Goal: Task Accomplishment & Management: Complete application form

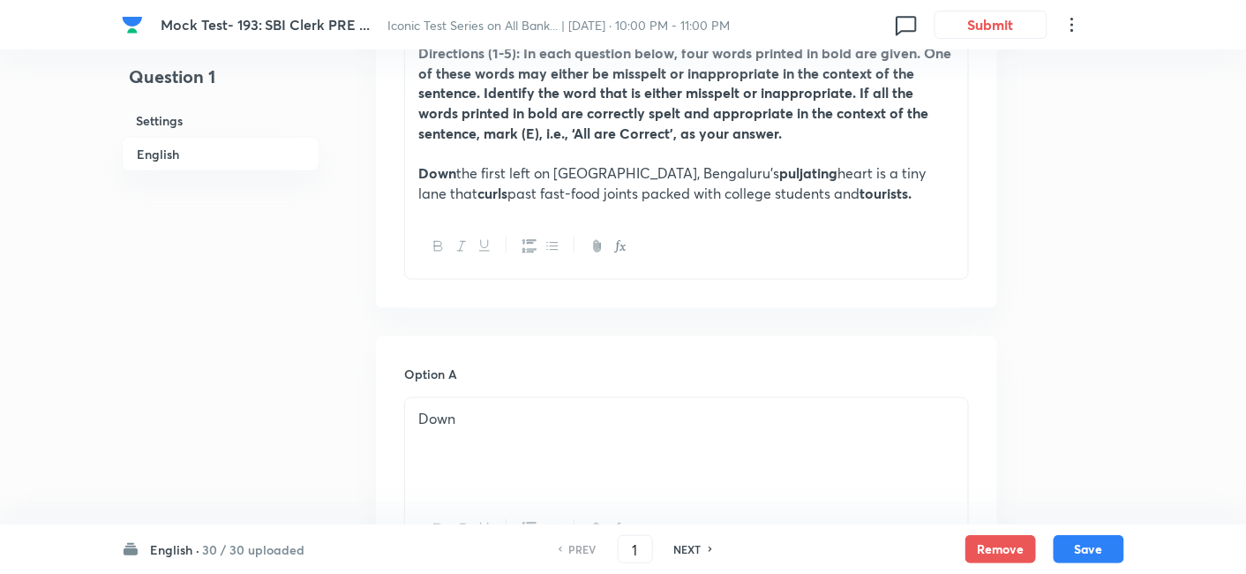
scroll to position [625, 0]
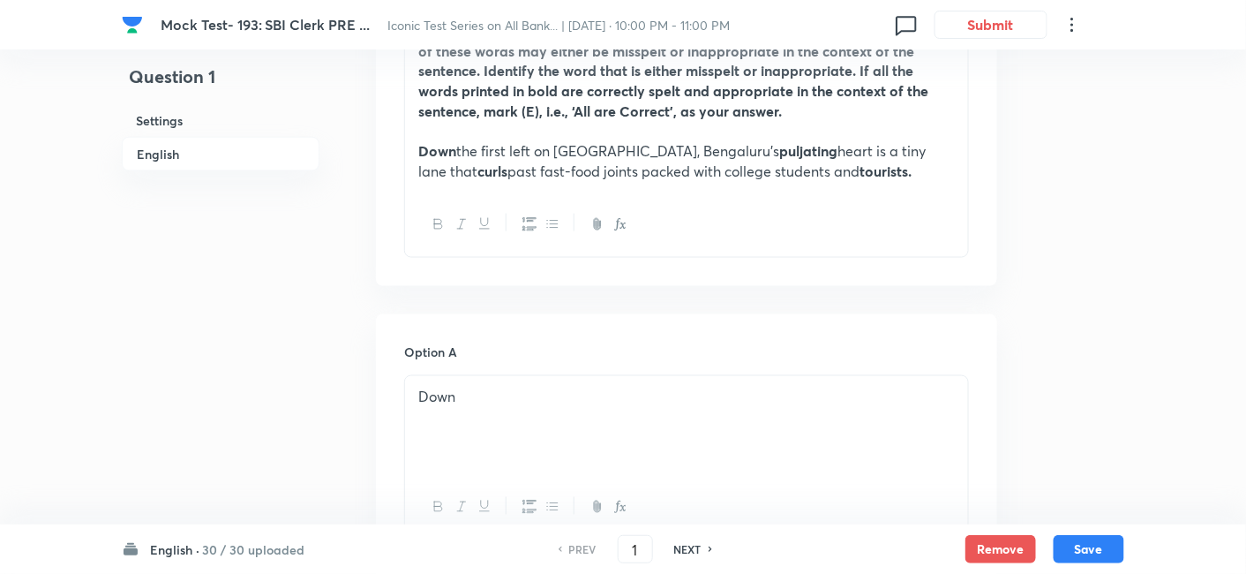
click at [196, 547] on h6 "English ·" at bounding box center [174, 549] width 49 height 19
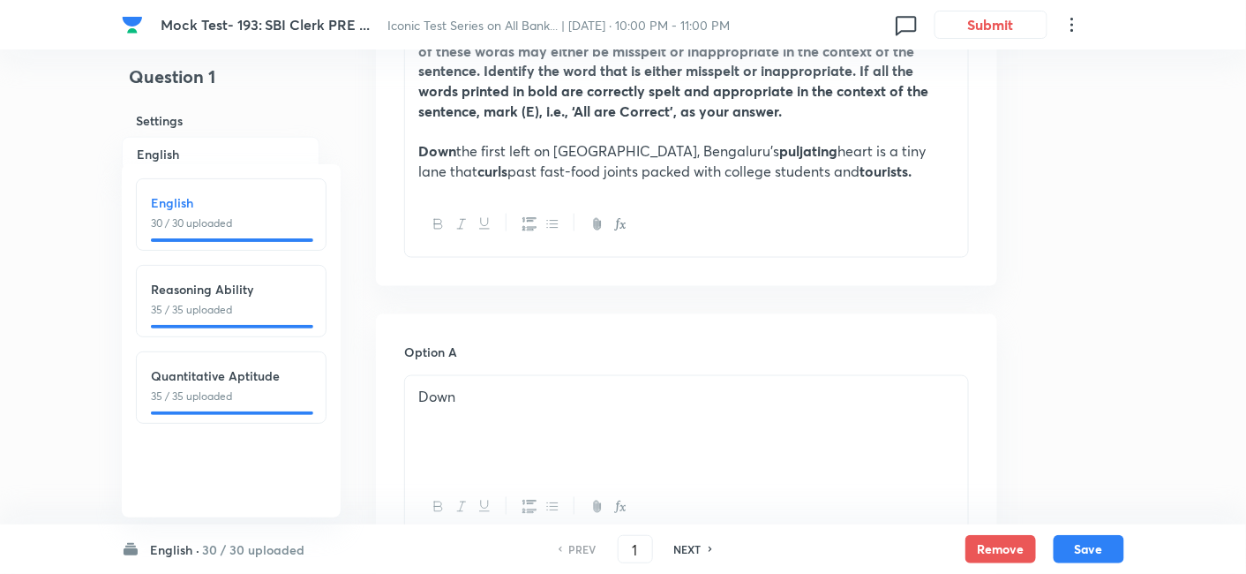
click at [227, 392] on p "35 / 35 uploaded" at bounding box center [231, 396] width 161 height 16
type input "66"
checkbox input "false"
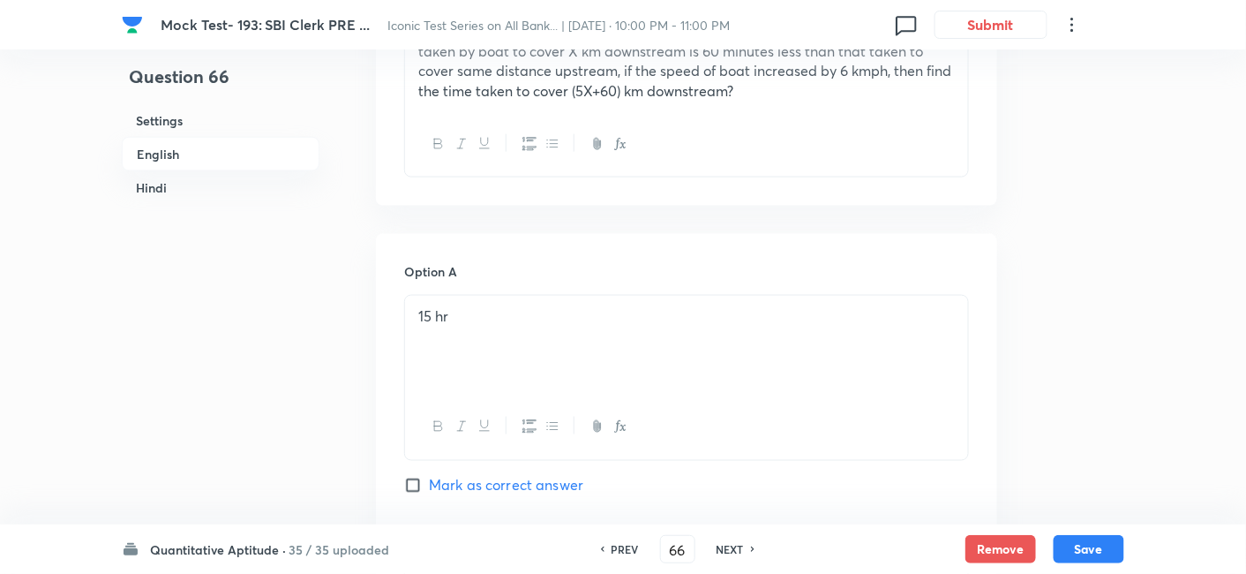
checkbox input "true"
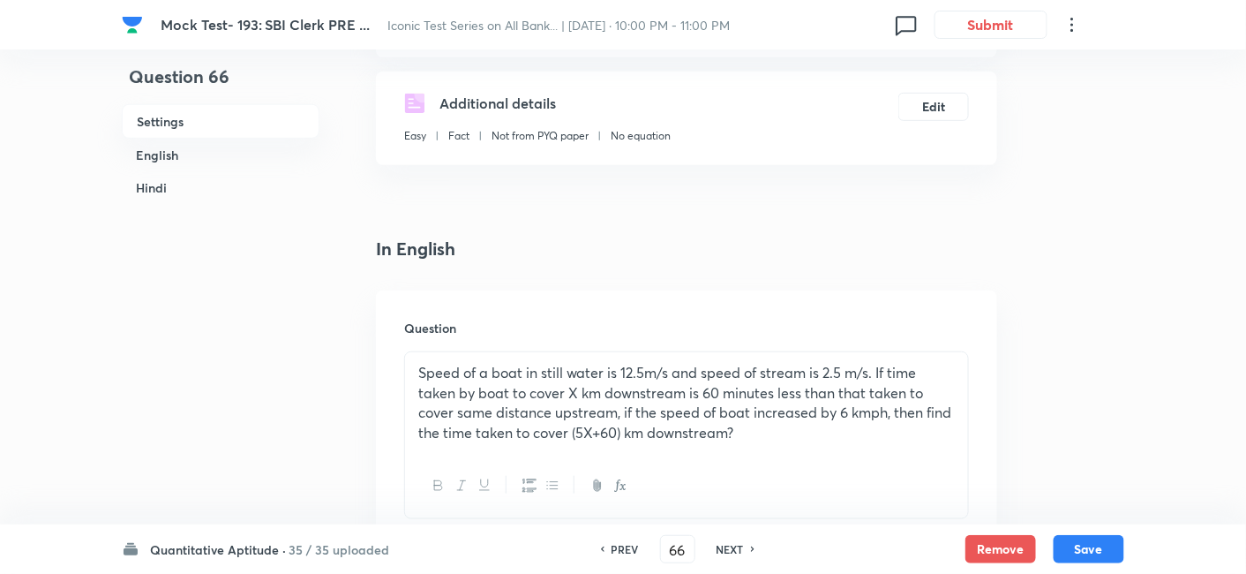
scroll to position [337, 0]
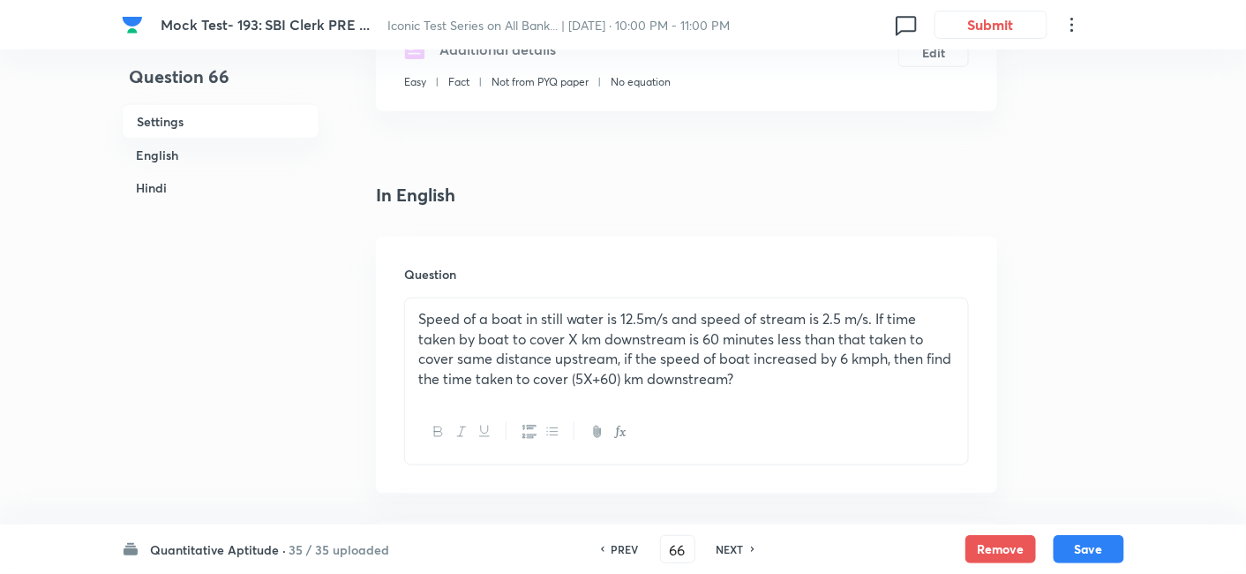
click at [720, 553] on h6 "NEXT" at bounding box center [730, 549] width 27 height 16
type input "67"
checkbox input "false"
checkbox input "true"
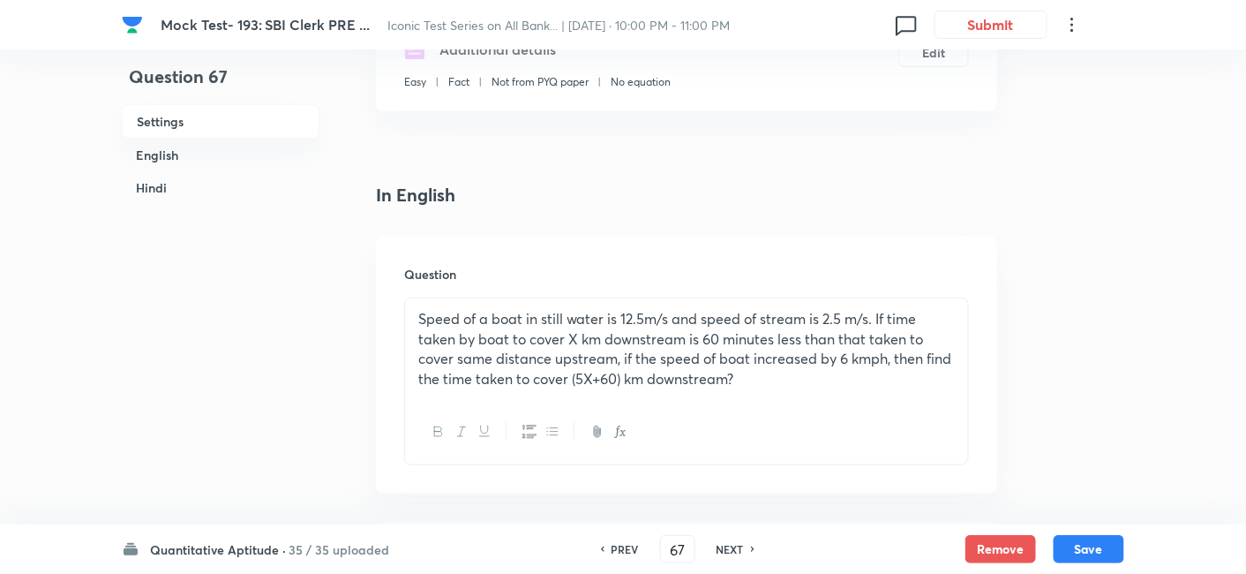
checkbox input "true"
click at [720, 553] on h6 "NEXT" at bounding box center [730, 549] width 27 height 16
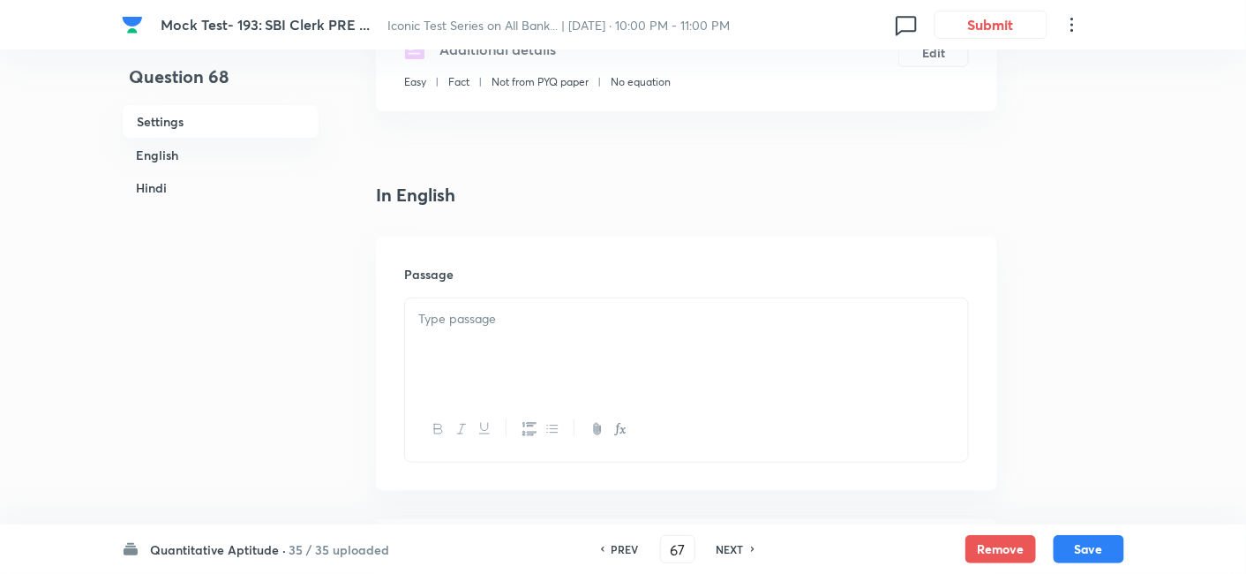
type input "68"
checkbox input "false"
click at [720, 553] on h6 "NEXT" at bounding box center [730, 549] width 27 height 16
checkbox input "true"
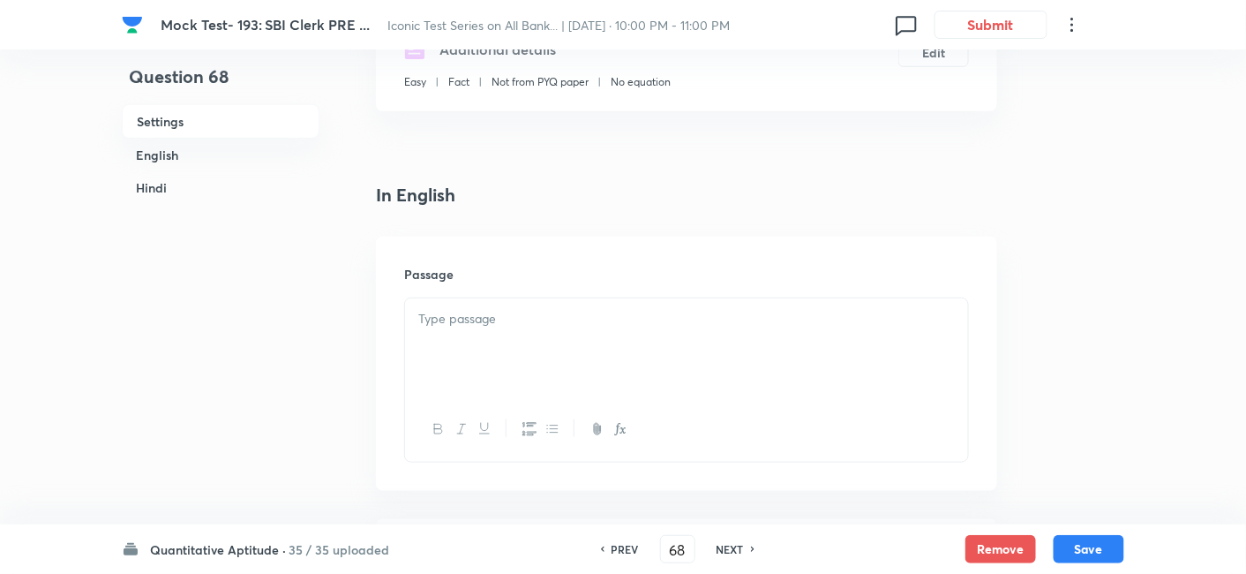
checkbox input "true"
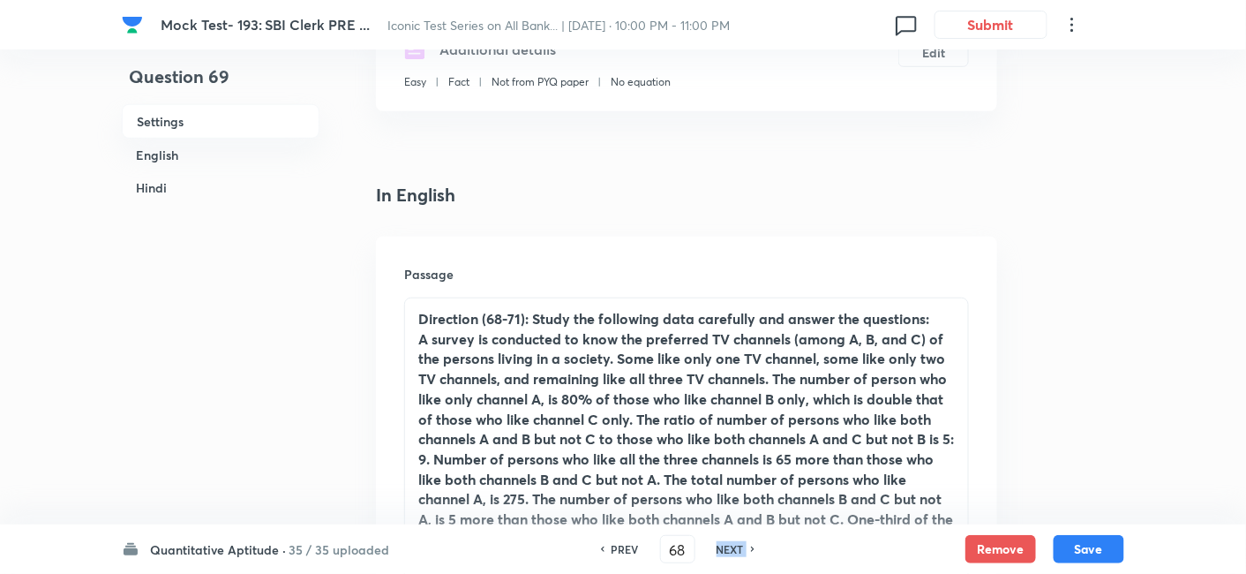
type input "69"
checkbox input "false"
checkbox input "true"
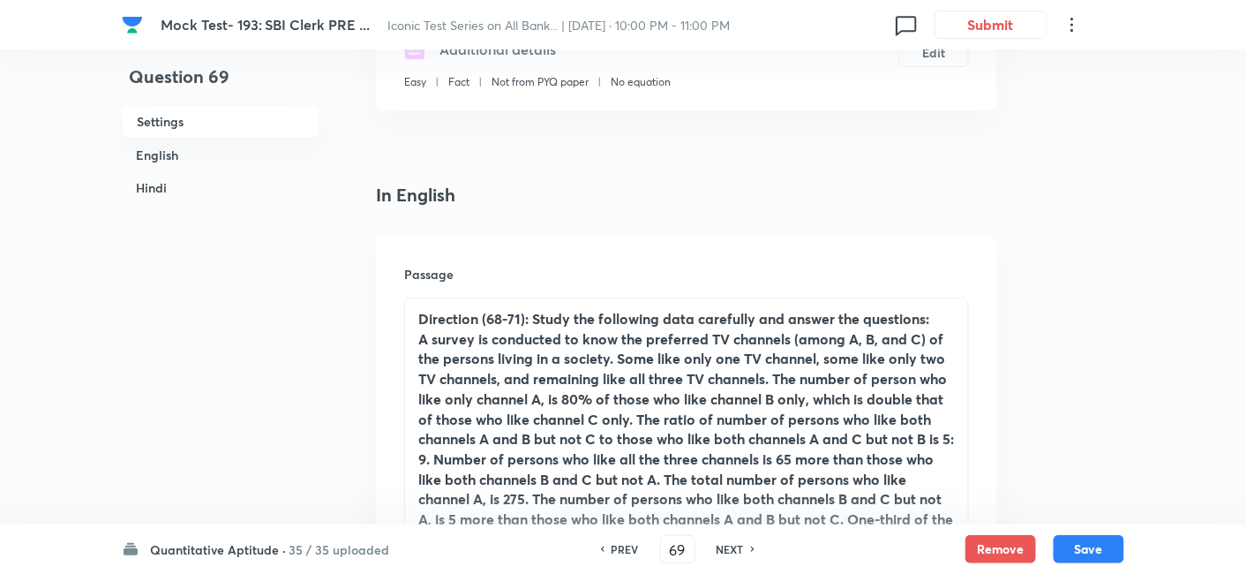
click at [720, 553] on h6 "NEXT" at bounding box center [730, 549] width 27 height 16
type input "70"
checkbox input "false"
checkbox input "true"
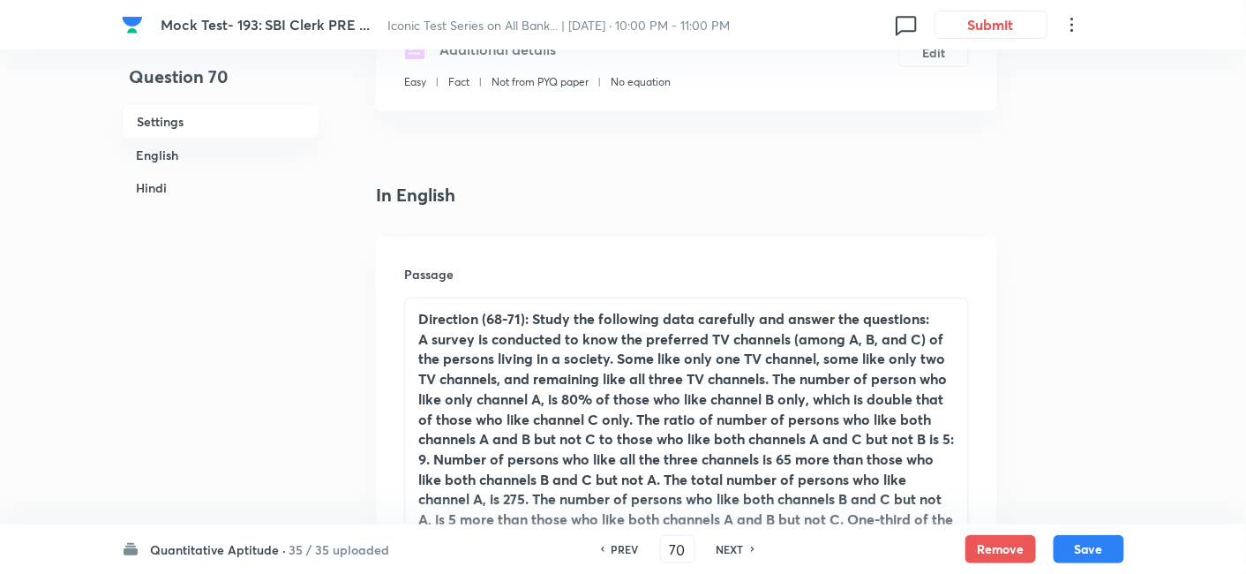
checkbox input "true"
click at [720, 553] on h6 "NEXT" at bounding box center [730, 549] width 27 height 16
type input "71"
checkbox input "false"
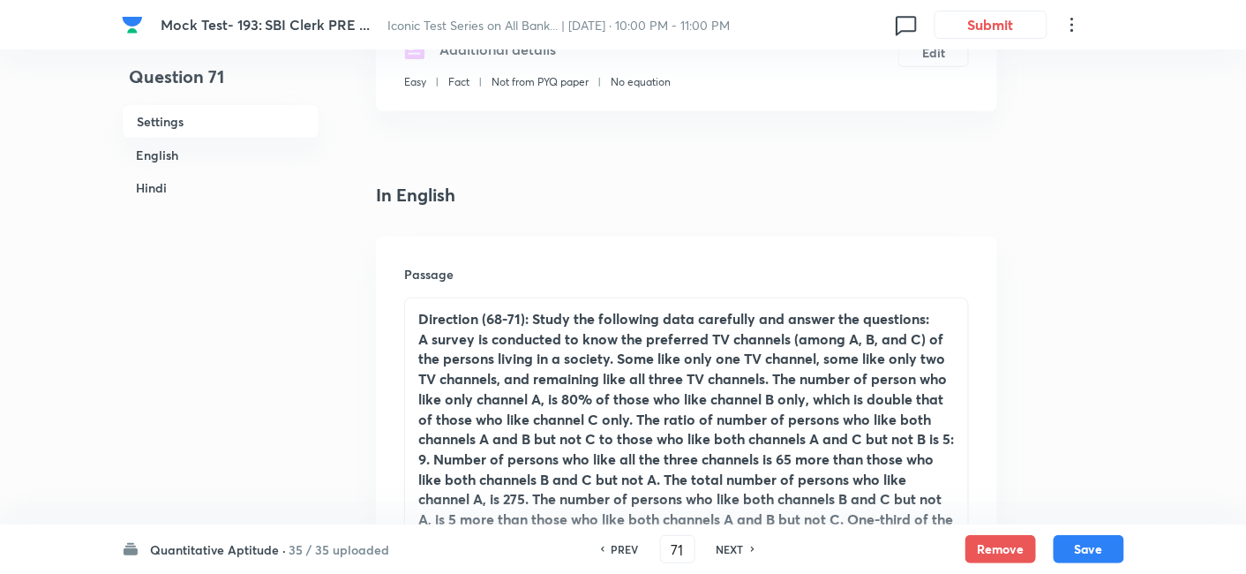
checkbox input "true"
click at [720, 553] on h6 "NEXT" at bounding box center [730, 549] width 27 height 16
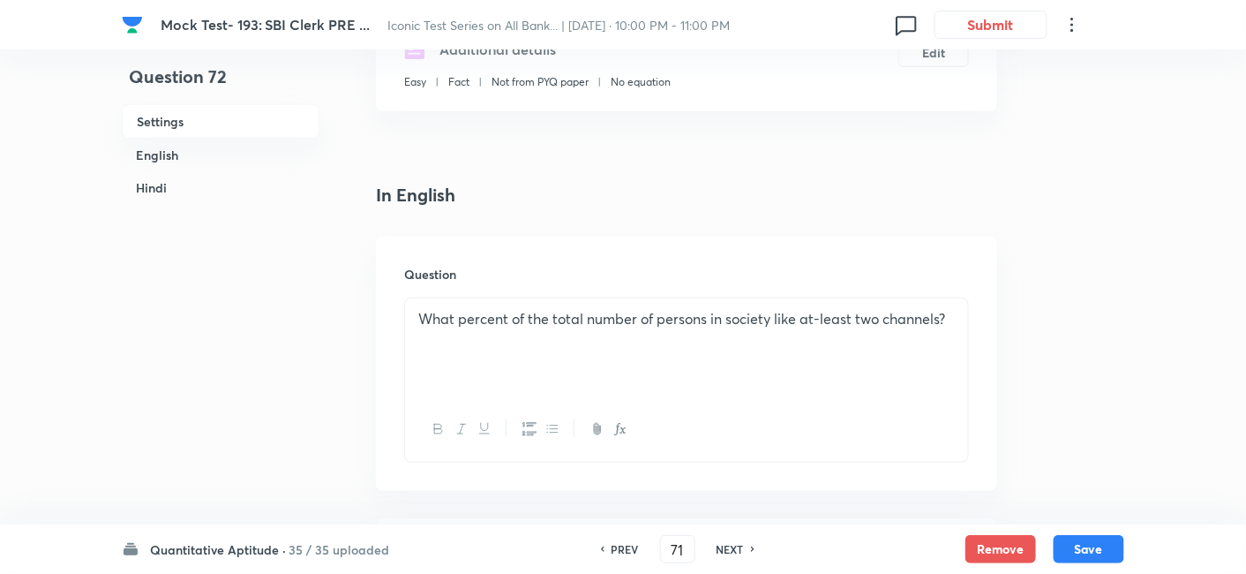
type input "72"
checkbox input "false"
checkbox input "true"
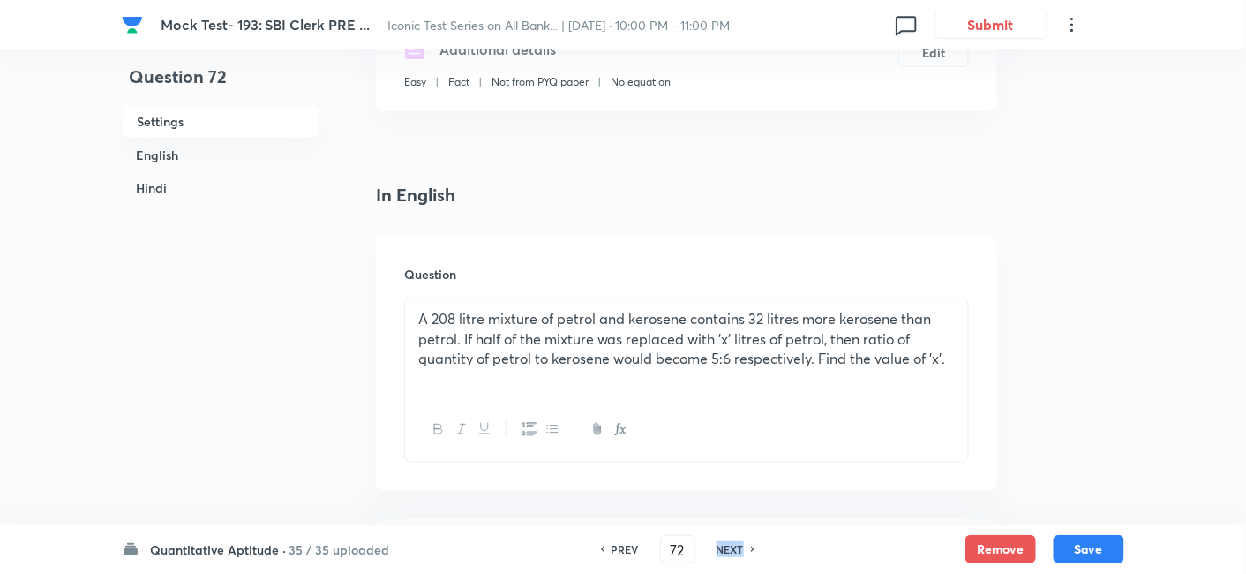
click at [720, 553] on h6 "NEXT" at bounding box center [730, 549] width 27 height 16
type input "73"
click at [720, 553] on h6 "NEXT" at bounding box center [730, 549] width 27 height 16
checkbox input "false"
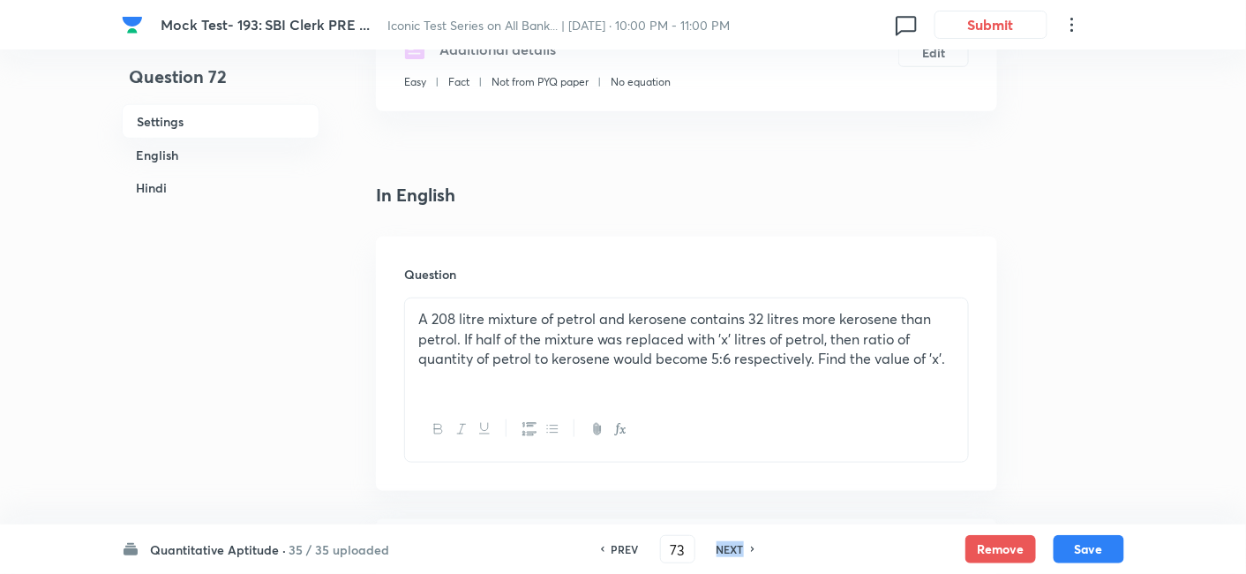
checkbox input "true"
type input "74"
checkbox input "true"
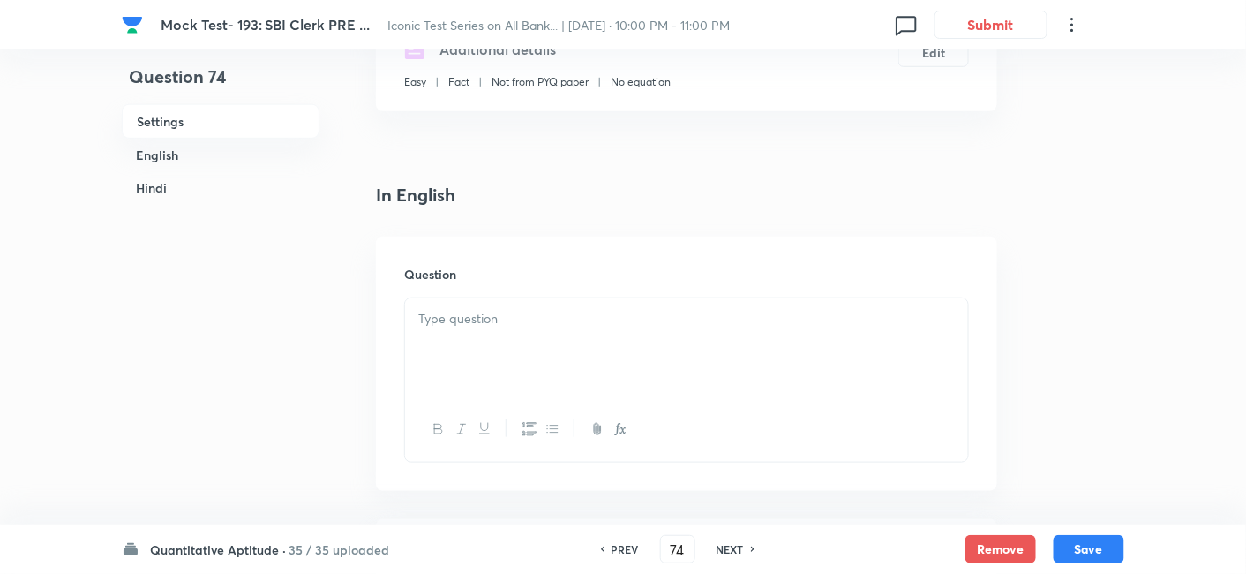
checkbox input "false"
checkbox input "true"
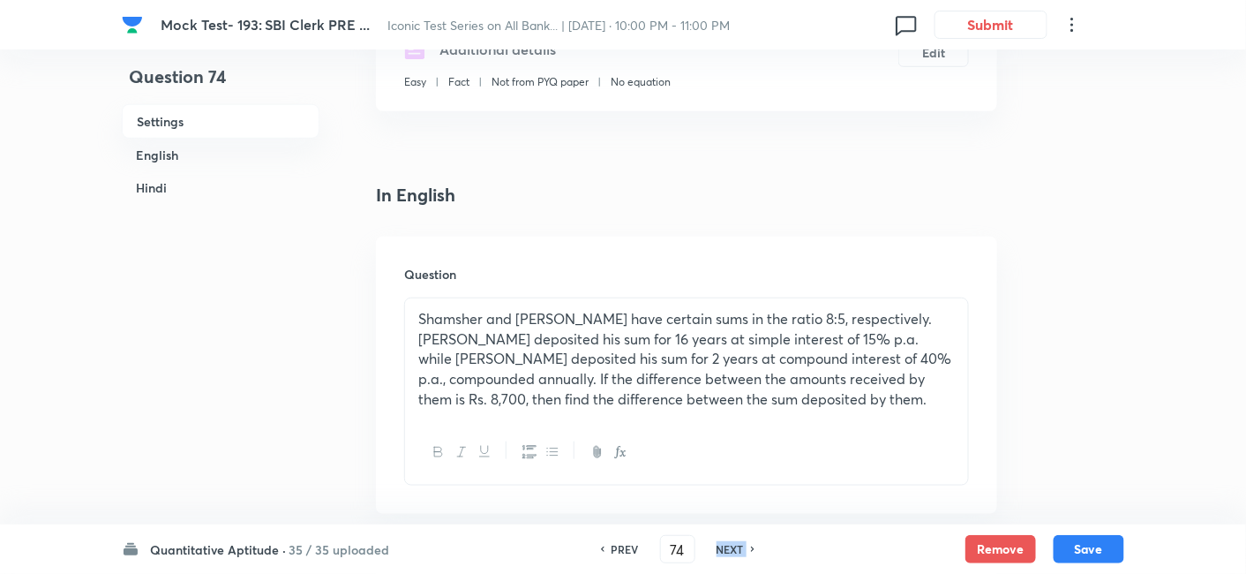
click at [720, 553] on h6 "NEXT" at bounding box center [730, 549] width 27 height 16
type input "75"
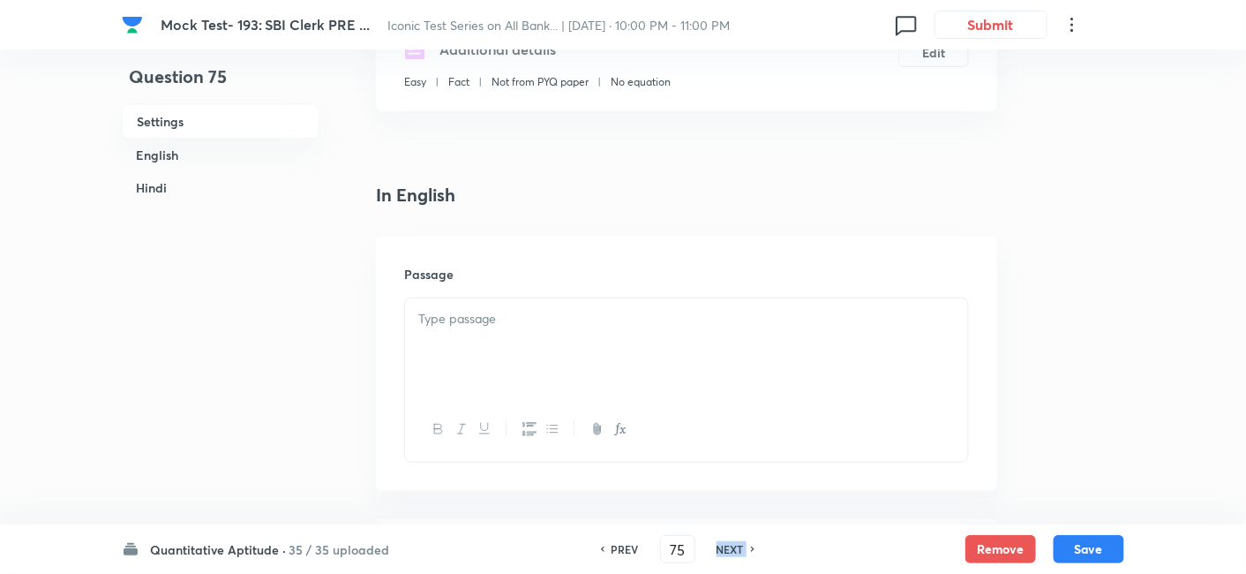
checkbox input "false"
checkbox input "true"
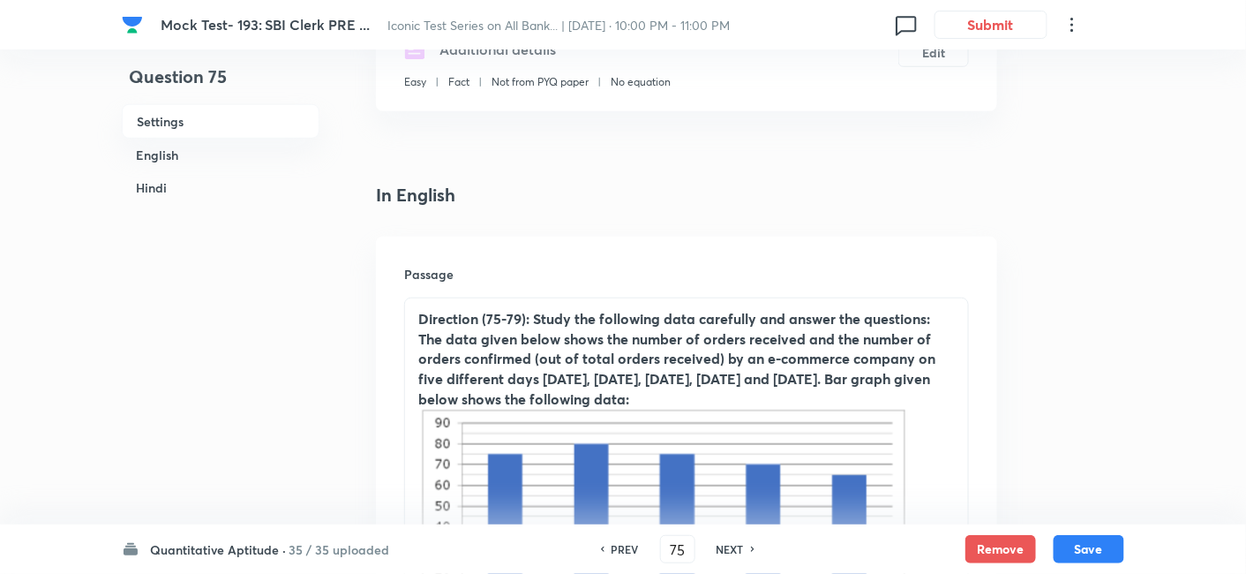
click at [720, 553] on h6 "NEXT" at bounding box center [730, 549] width 27 height 16
type input "76"
checkbox input "false"
checkbox input "true"
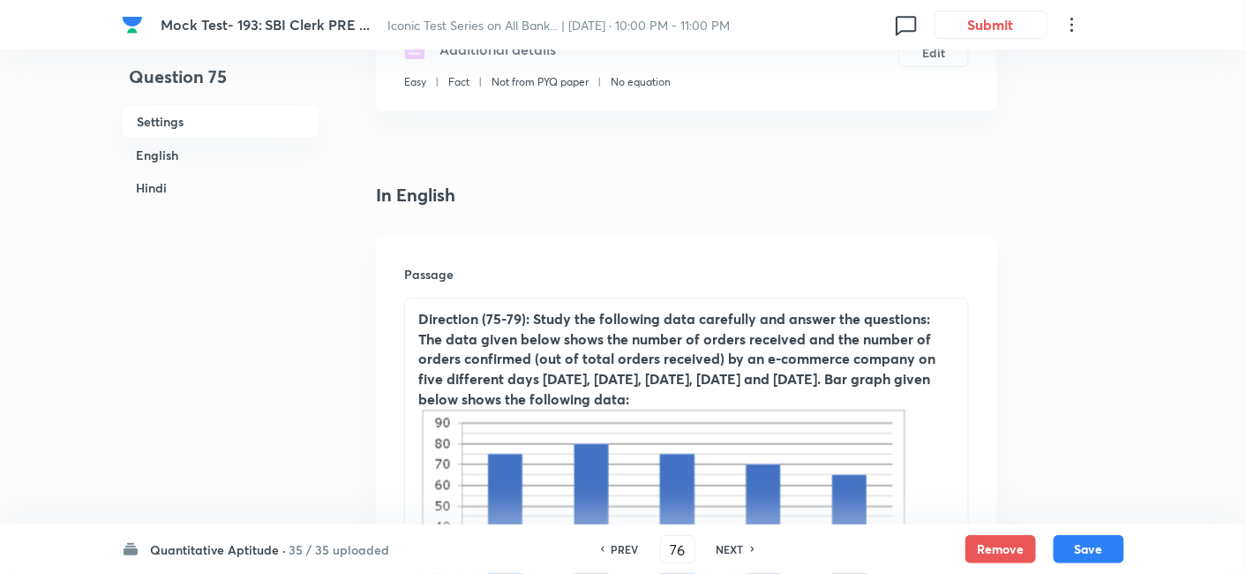
checkbox input "true"
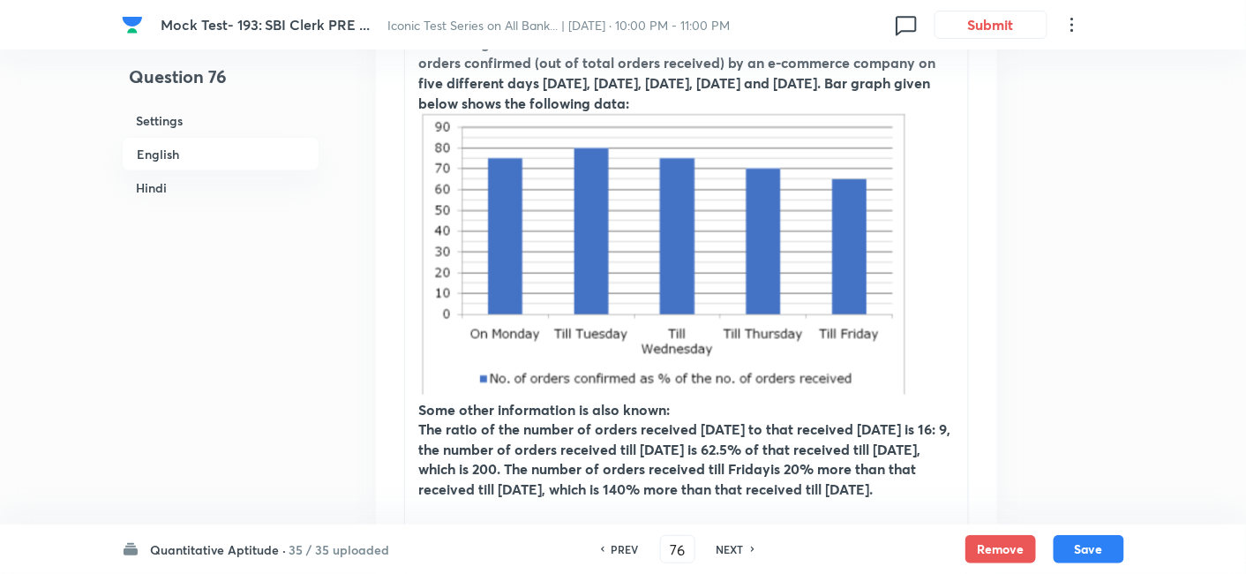
scroll to position [588, 0]
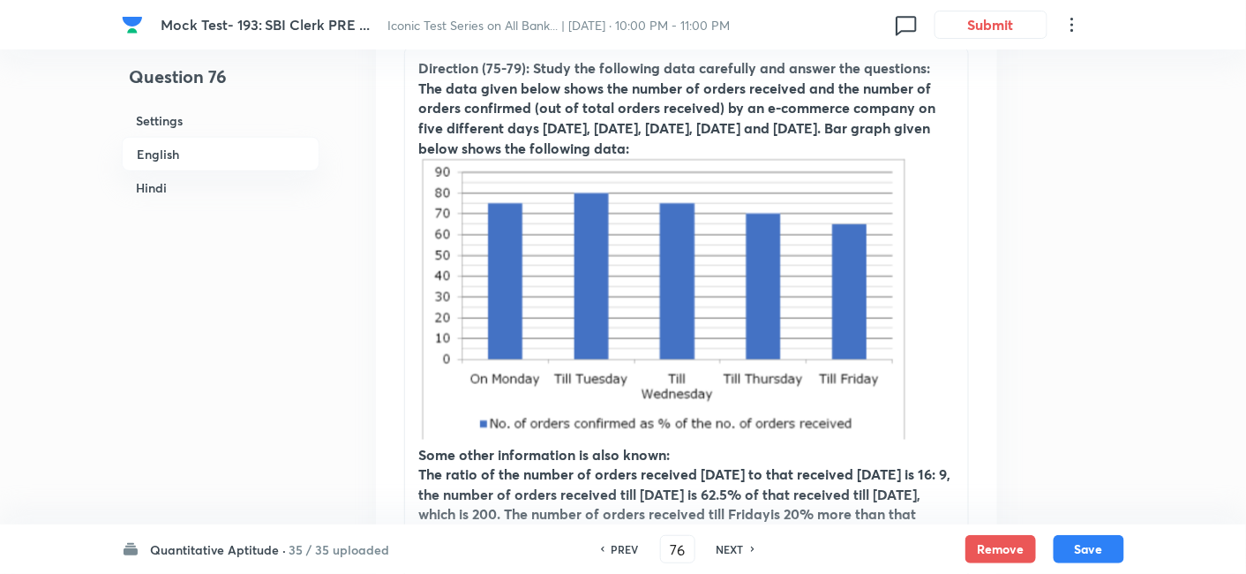
click at [732, 545] on h6 "NEXT" at bounding box center [730, 549] width 27 height 16
type input "77"
checkbox input "false"
checkbox input "true"
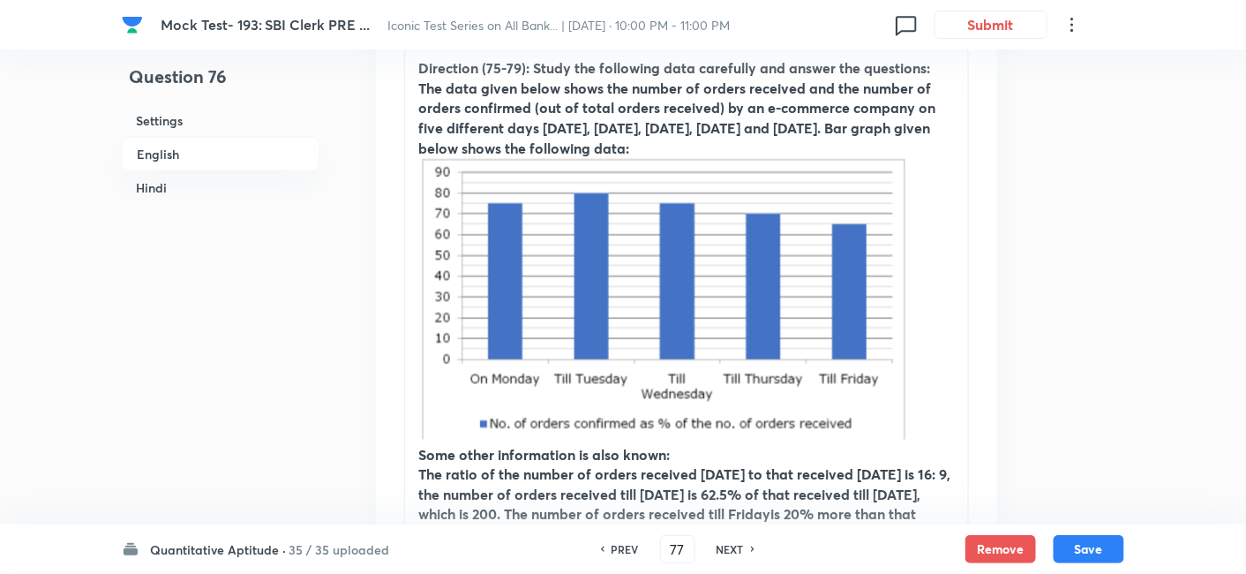
checkbox input "true"
click at [732, 545] on h6 "NEXT" at bounding box center [730, 549] width 27 height 16
type input "78"
checkbox input "false"
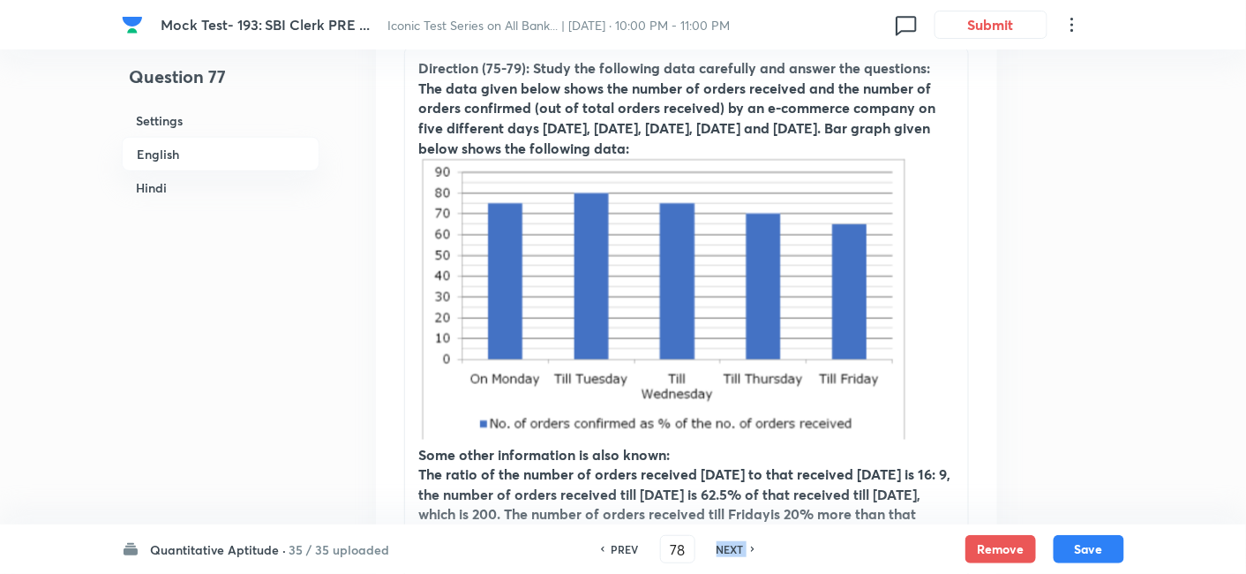
checkbox input "true"
click at [732, 545] on h6 "NEXT" at bounding box center [730, 549] width 27 height 16
type input "79"
checkbox input "false"
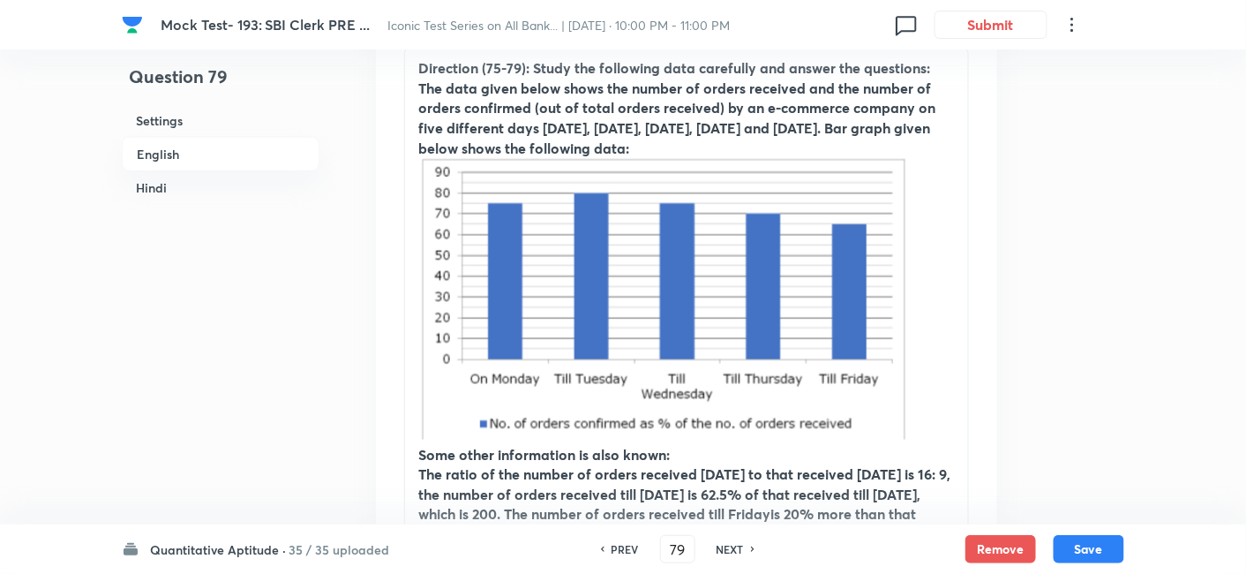
checkbox input "false"
checkbox input "true"
click at [732, 545] on h6 "NEXT" at bounding box center [730, 549] width 27 height 16
type input "80"
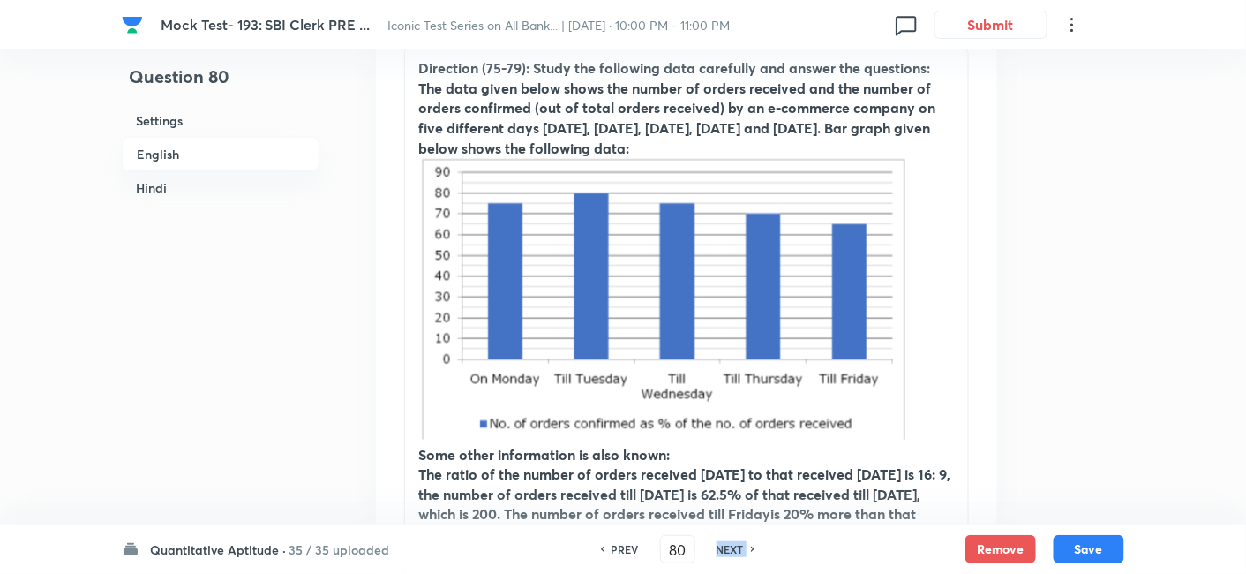
checkbox input "false"
checkbox input "true"
click at [732, 545] on h6 "NEXT" at bounding box center [730, 549] width 27 height 16
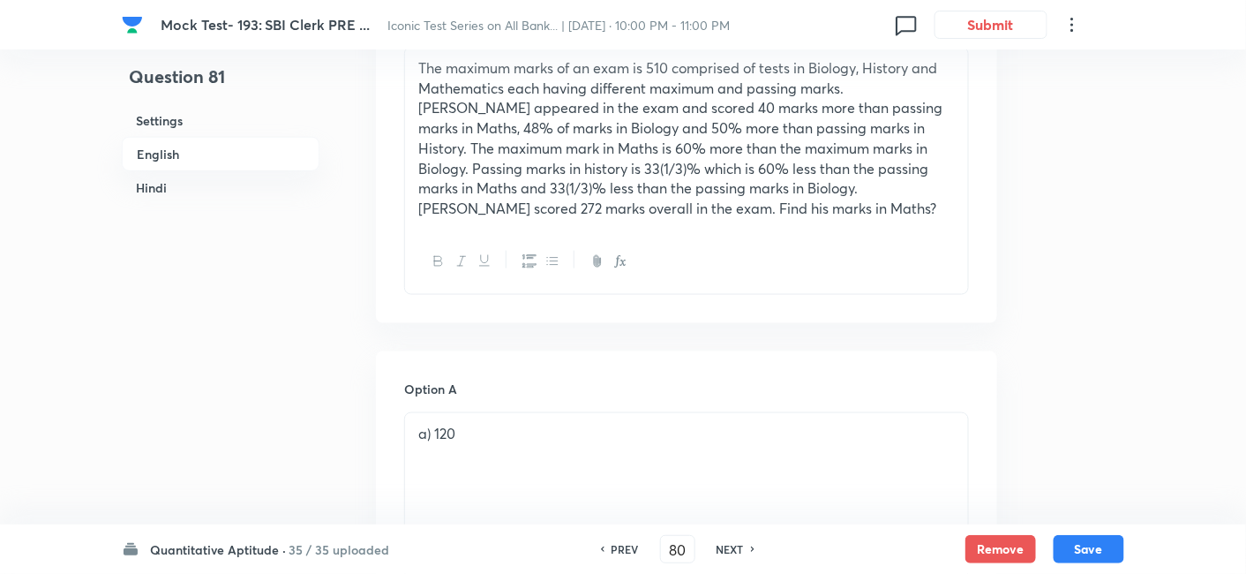
type input "81"
checkbox input "false"
checkbox input "true"
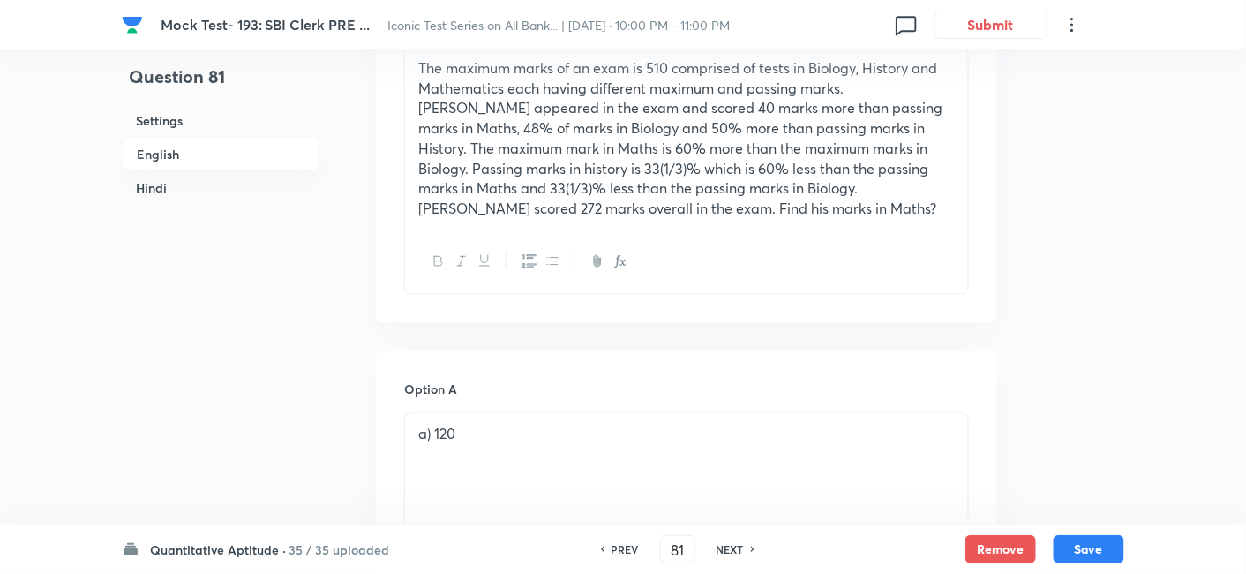
click at [732, 545] on h6 "NEXT" at bounding box center [730, 549] width 27 height 16
type input "82"
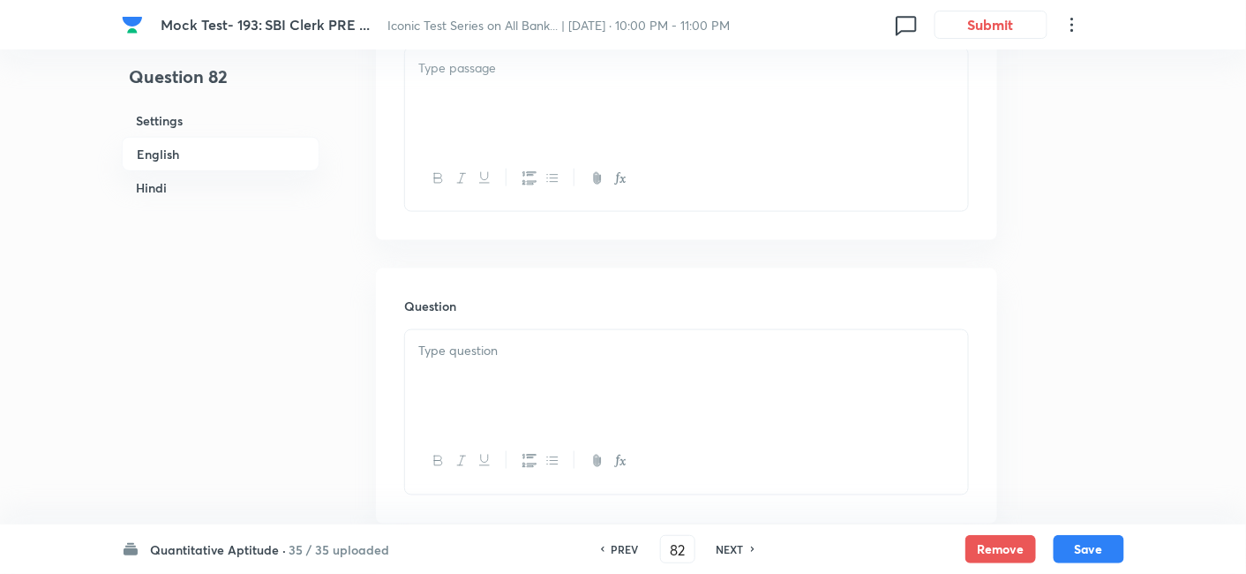
checkbox input "false"
checkbox input "true"
click at [732, 545] on h6 "NEXT" at bounding box center [730, 549] width 27 height 16
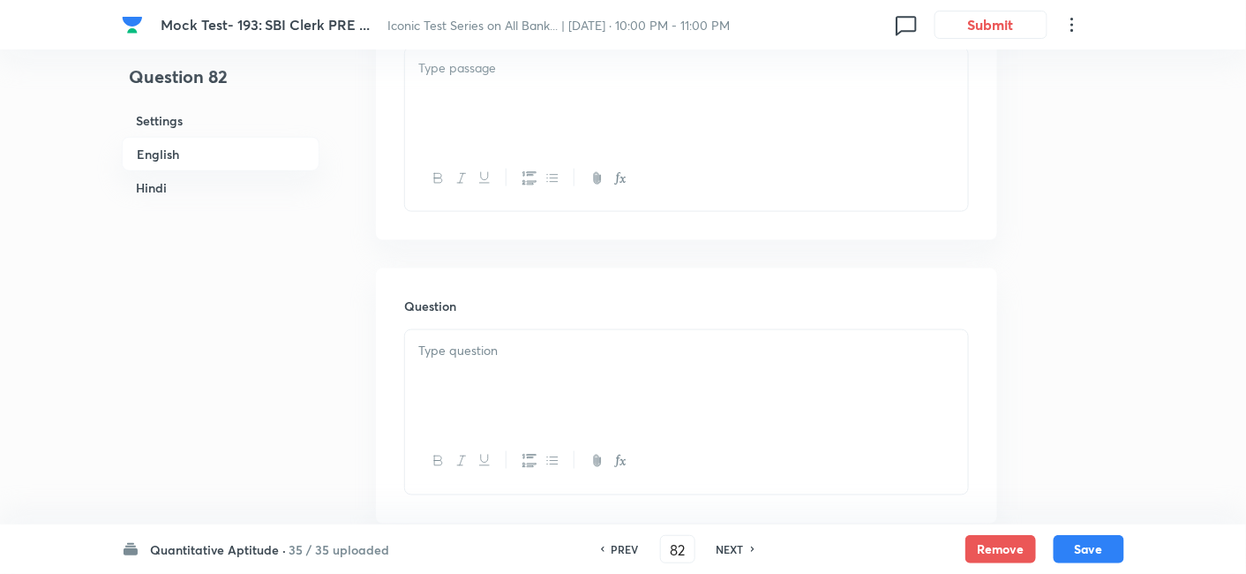
type input "83"
checkbox input "false"
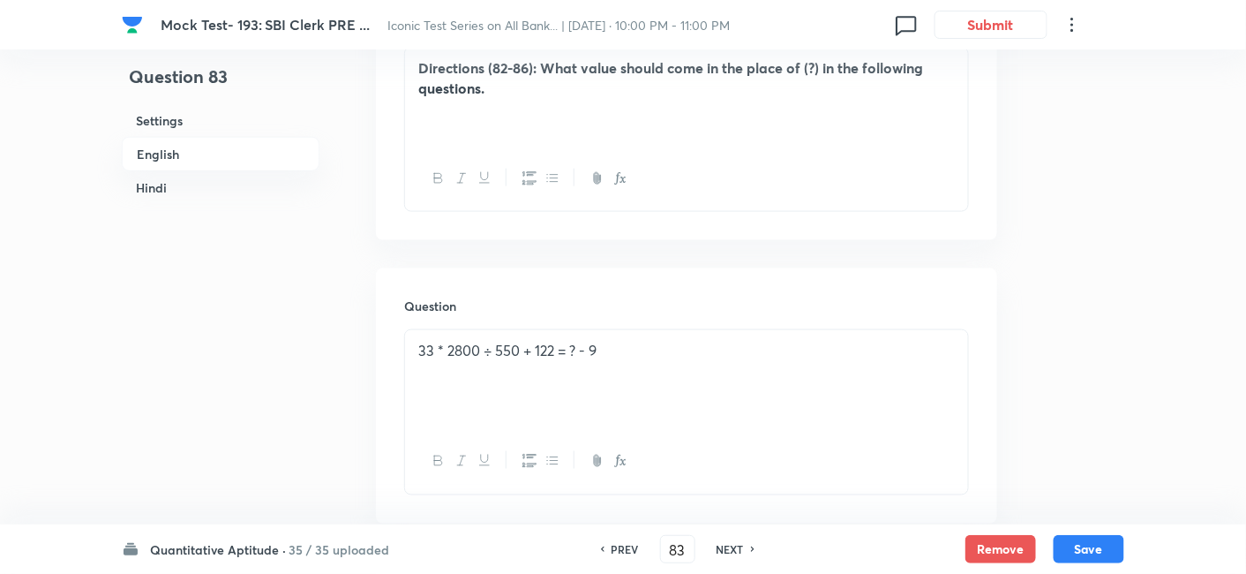
checkbox input "true"
click at [732, 545] on h6 "NEXT" at bounding box center [730, 549] width 27 height 16
type input "84"
checkbox input "false"
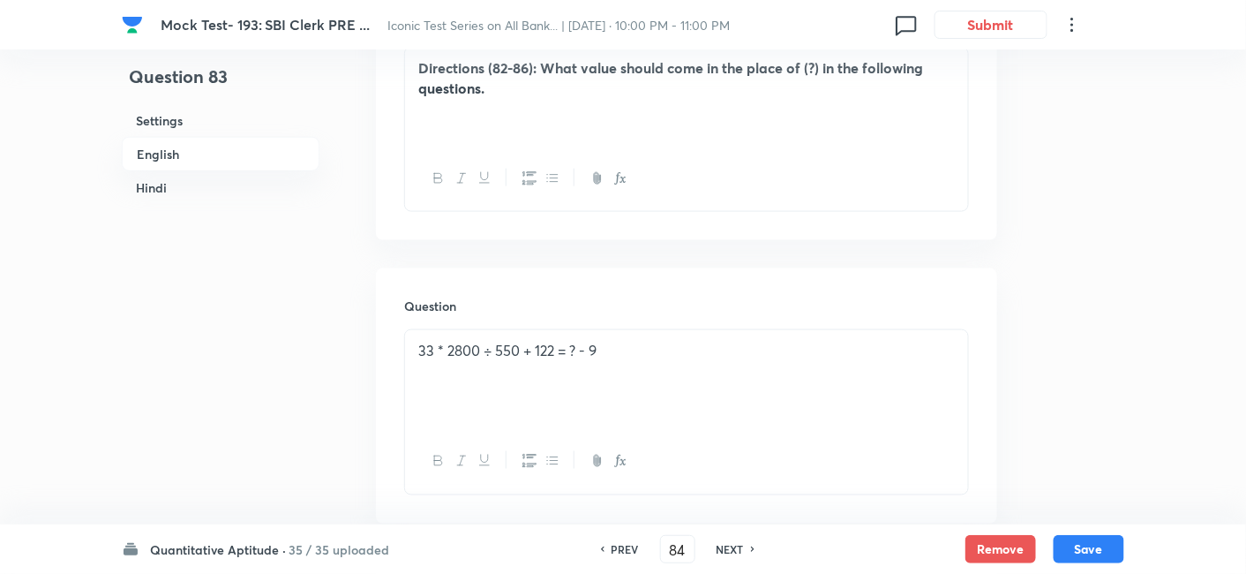
checkbox input "false"
checkbox input "true"
click at [732, 545] on h6 "NEXT" at bounding box center [730, 549] width 27 height 16
type input "85"
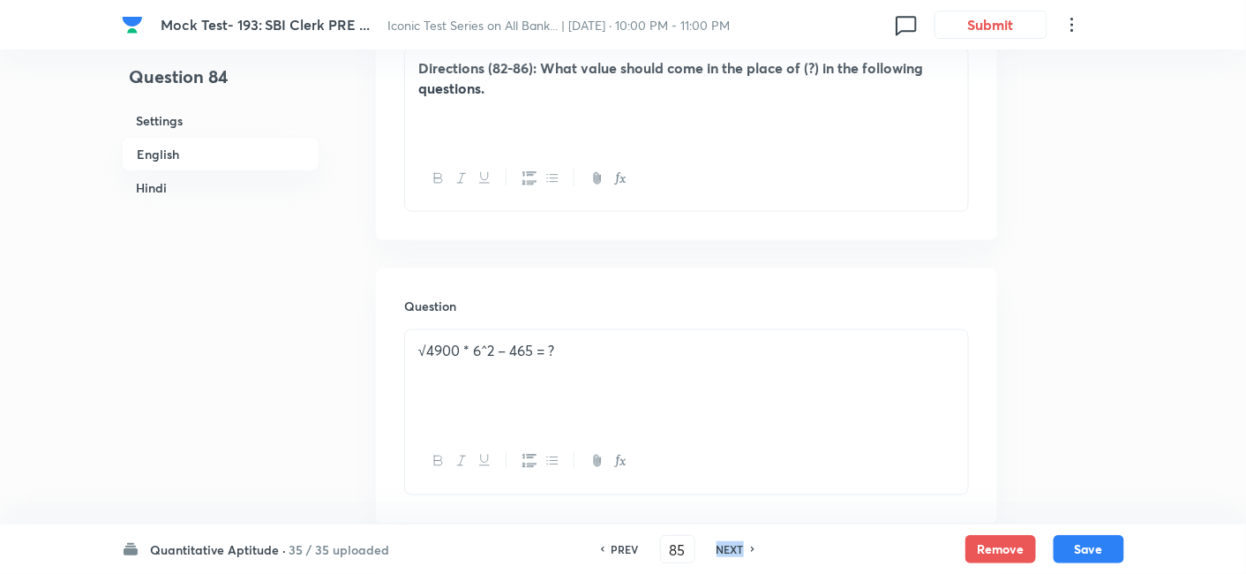
checkbox input "false"
checkbox input "true"
click at [732, 545] on h6 "NEXT" at bounding box center [730, 549] width 27 height 16
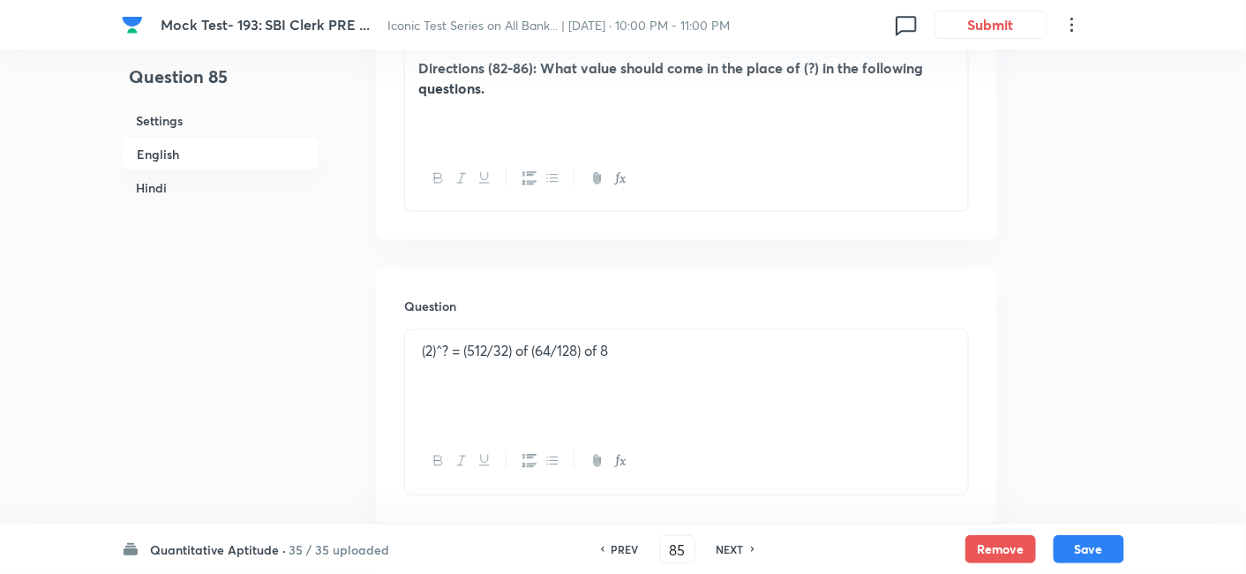
type input "86"
checkbox input "false"
checkbox input "true"
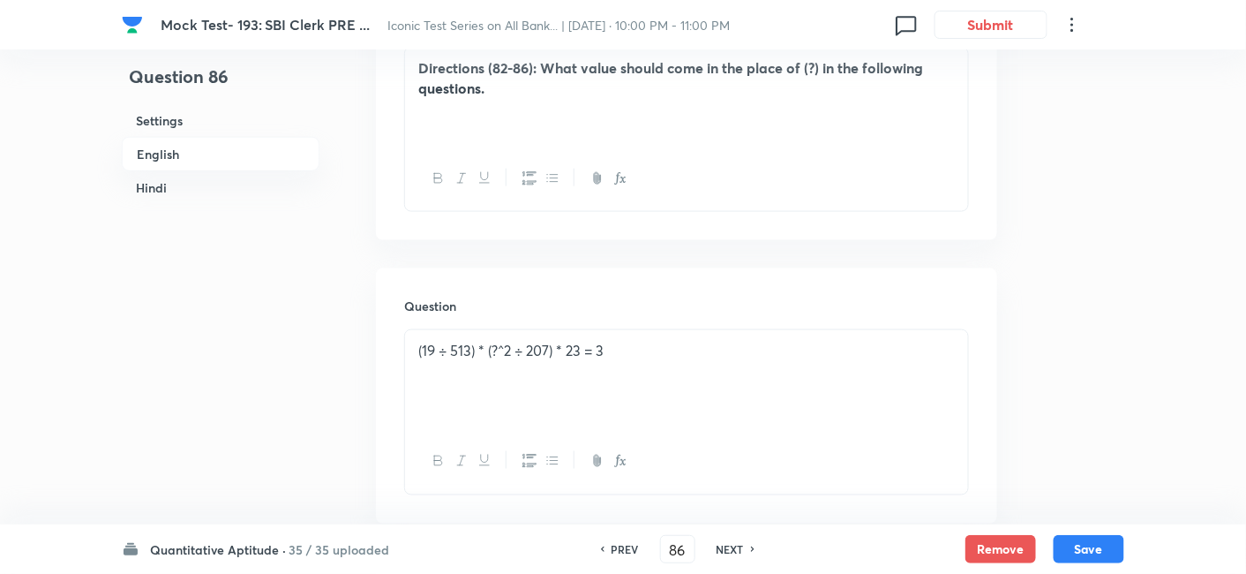
click at [732, 545] on h6 "NEXT" at bounding box center [730, 549] width 27 height 16
type input "87"
checkbox input "false"
checkbox input "true"
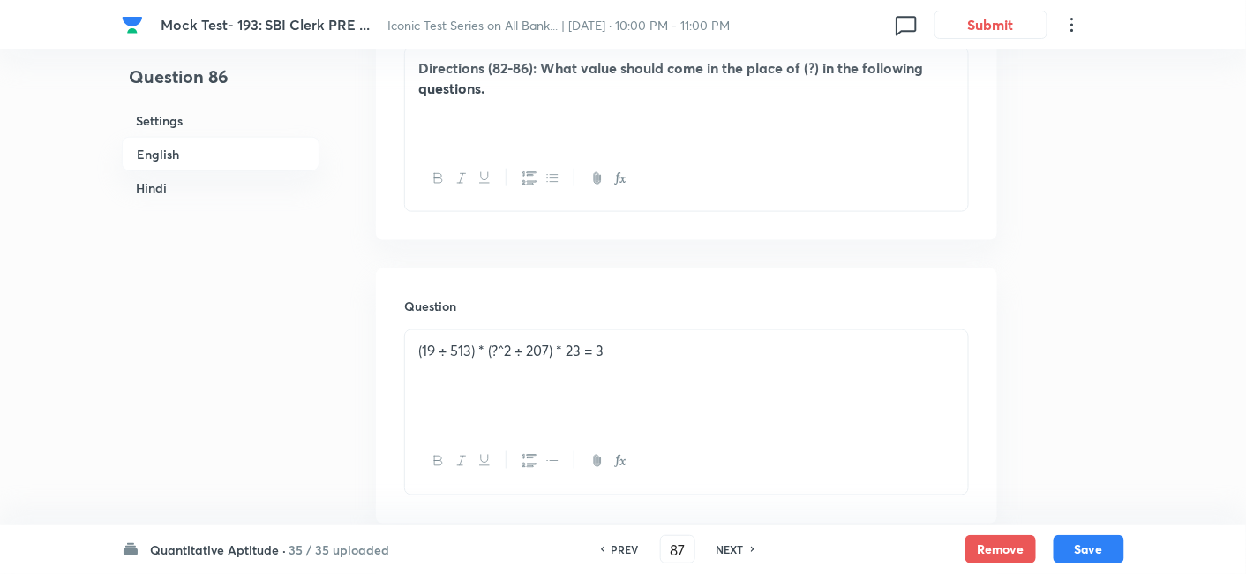
checkbox input "true"
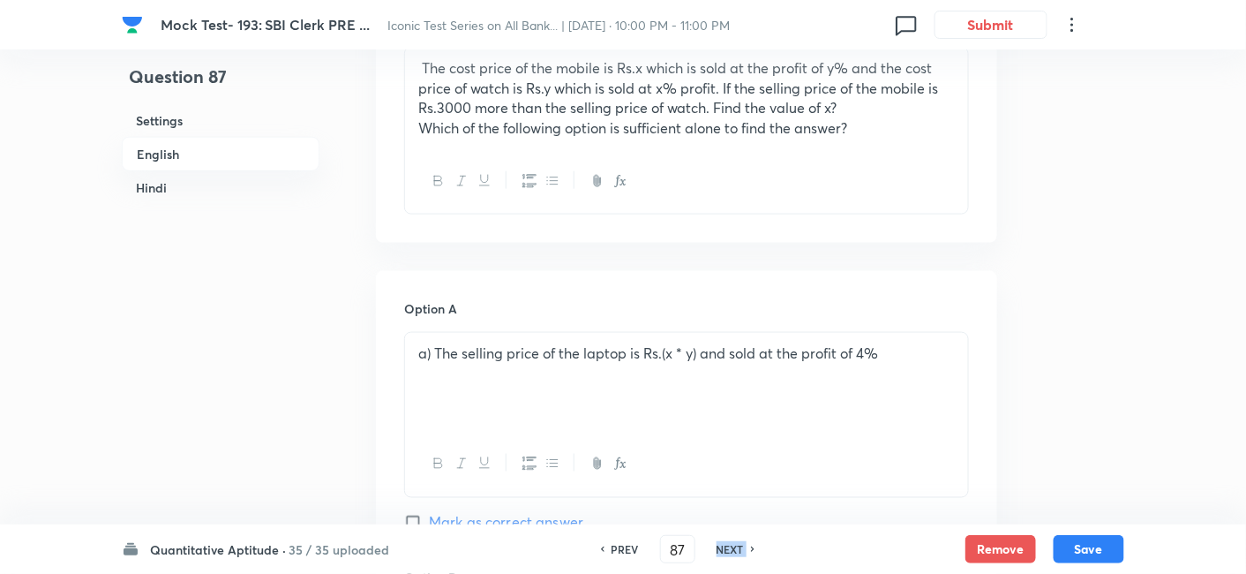
click at [732, 545] on h6 "NEXT" at bounding box center [730, 549] width 27 height 16
type input "88"
checkbox input "false"
checkbox input "true"
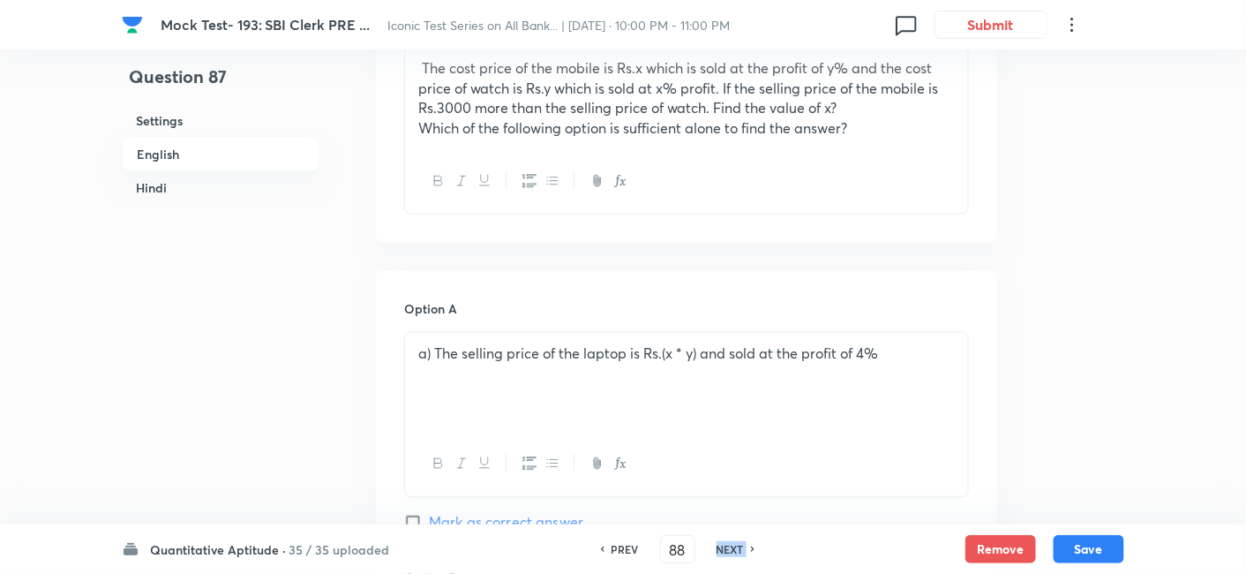
checkbox input "true"
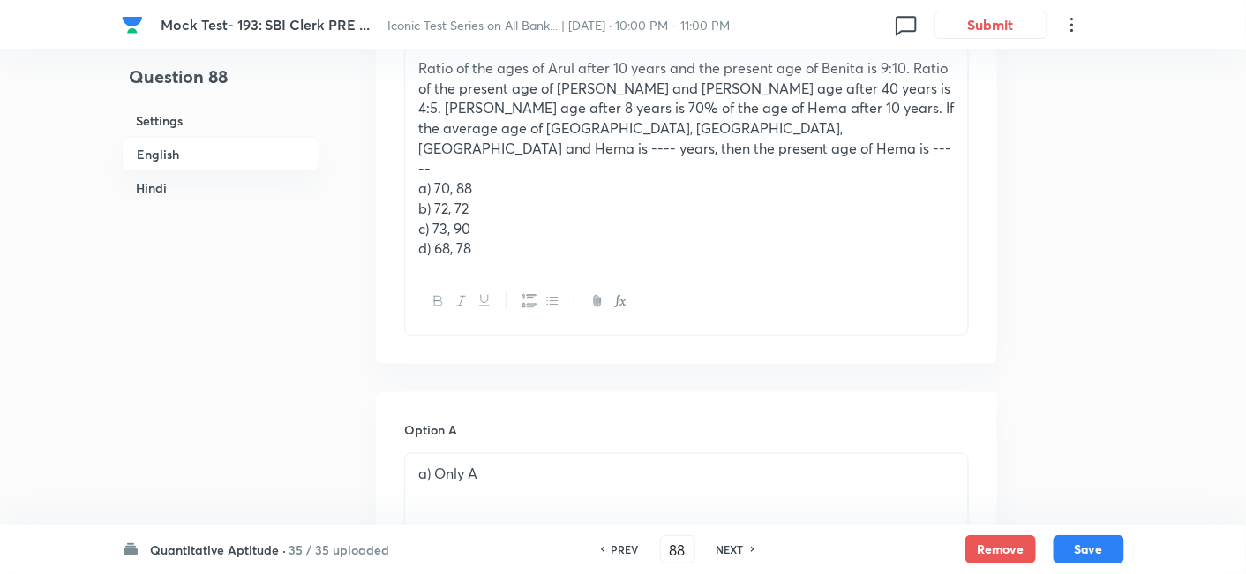
click at [732, 545] on h6 "NEXT" at bounding box center [730, 549] width 27 height 16
type input "89"
checkbox input "false"
checkbox input "true"
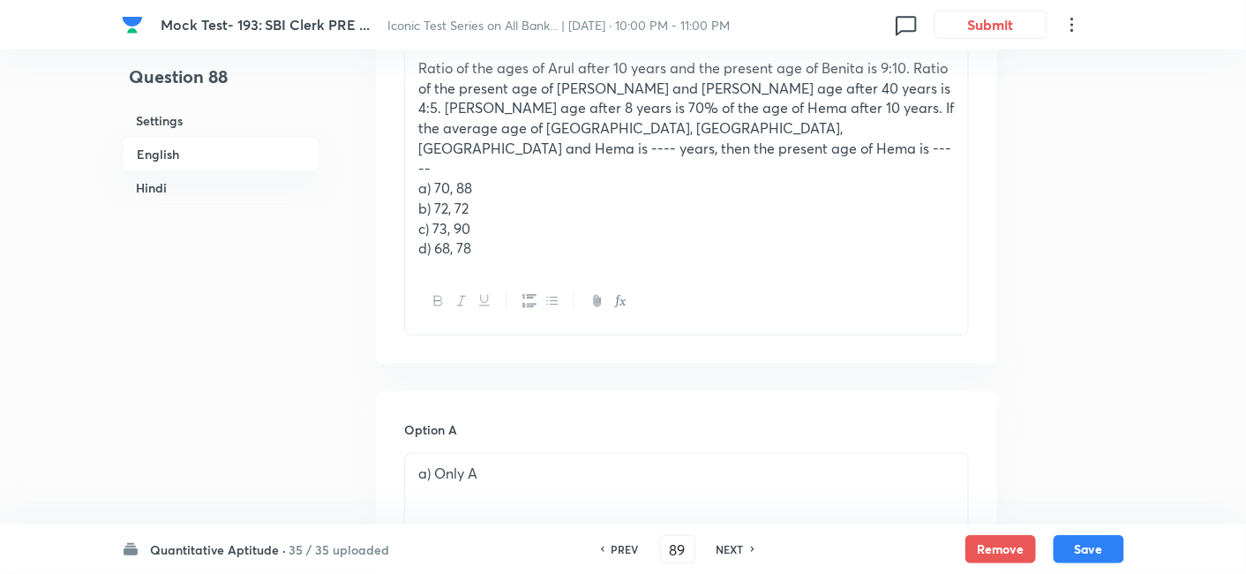
checkbox input "true"
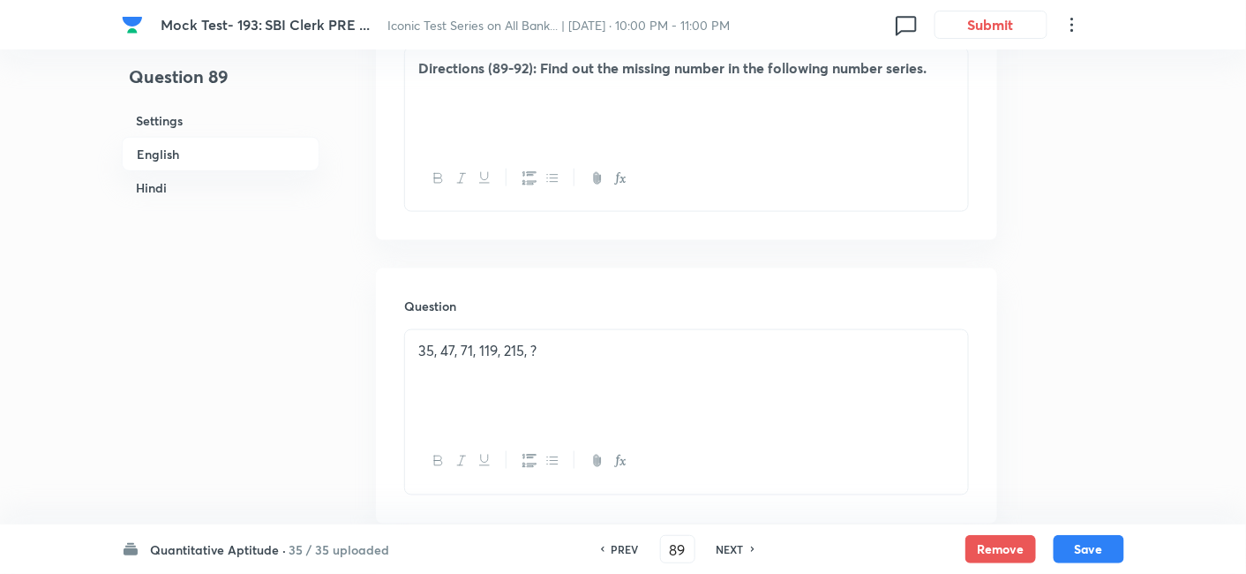
click at [732, 545] on h6 "NEXT" at bounding box center [730, 549] width 27 height 16
type input "90"
checkbox input "false"
checkbox input "true"
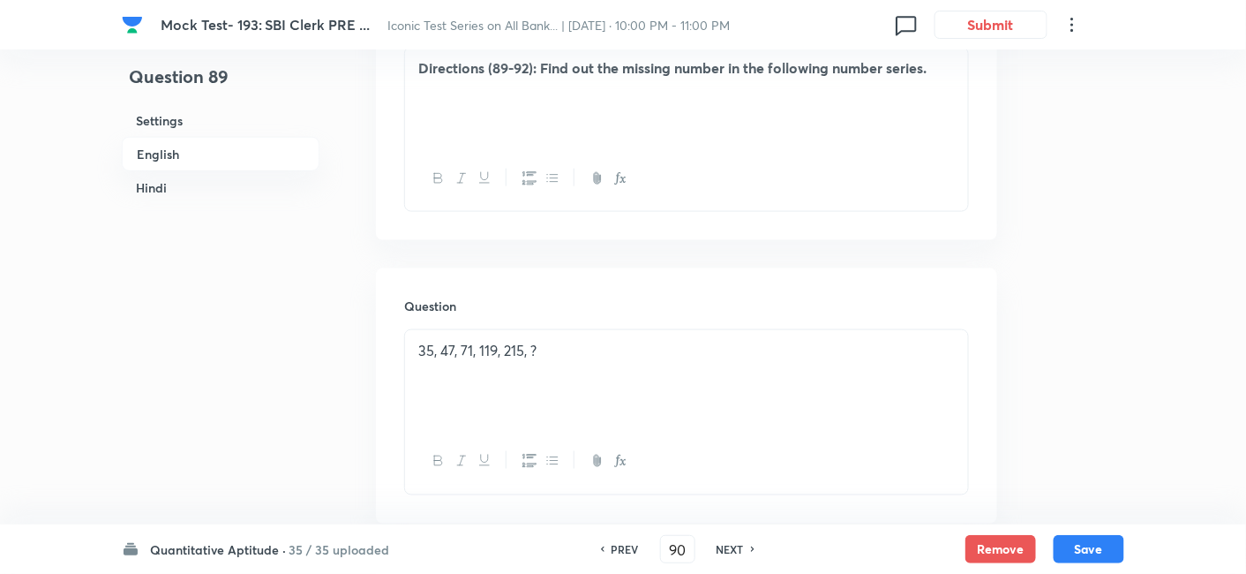
checkbox input "true"
click at [732, 545] on h6 "NEXT" at bounding box center [730, 549] width 27 height 16
type input "91"
checkbox input "false"
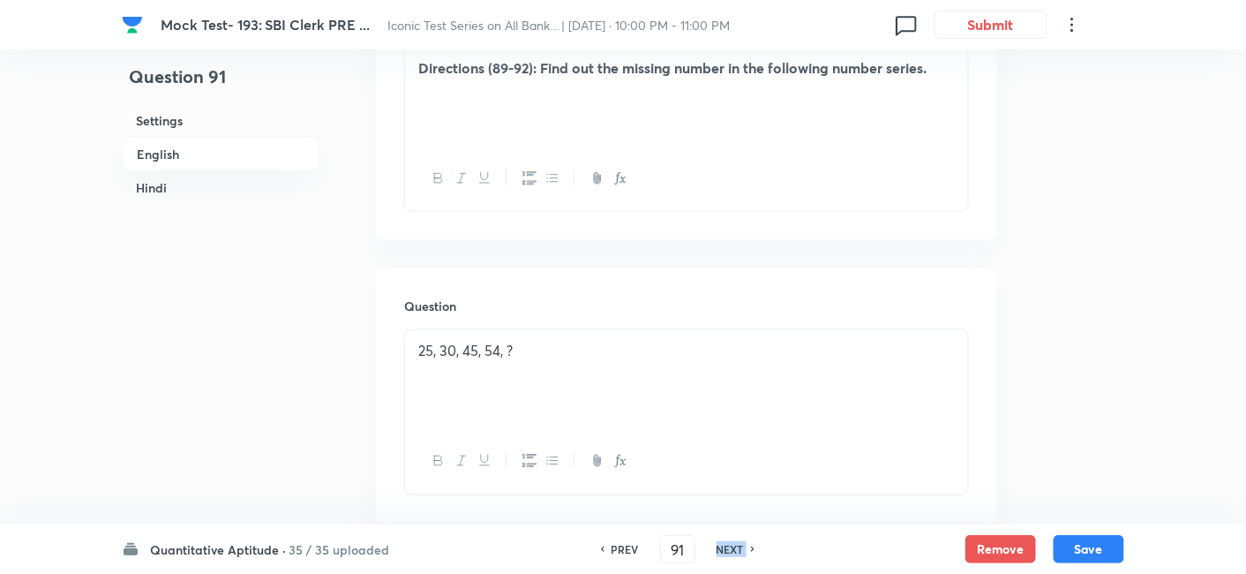
checkbox input "true"
click at [732, 545] on h6 "NEXT" at bounding box center [730, 549] width 27 height 16
type input "92"
checkbox input "true"
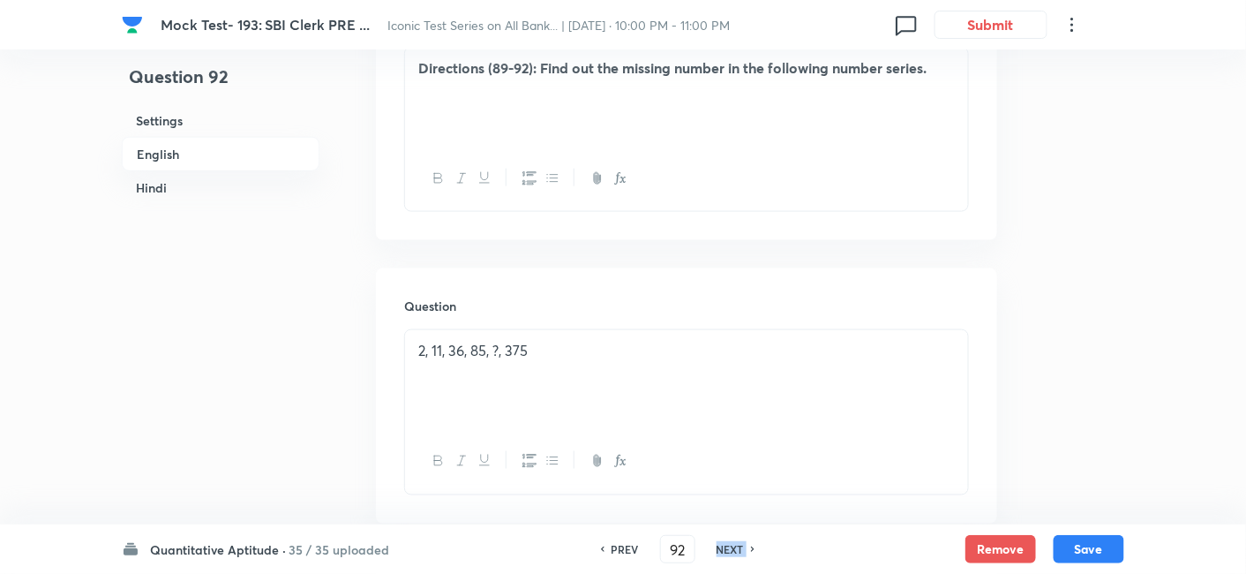
checkbox input "true"
click at [732, 545] on h6 "NEXT" at bounding box center [730, 549] width 27 height 16
type input "93"
checkbox input "false"
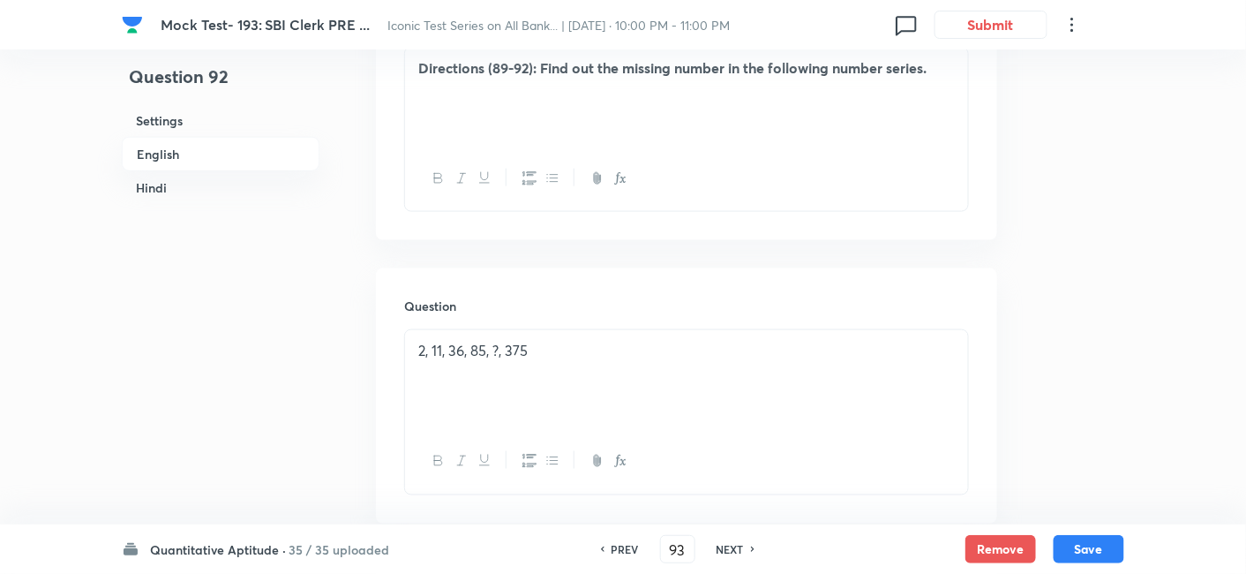
checkbox input "true"
click at [732, 545] on h6 "NEXT" at bounding box center [730, 549] width 27 height 16
type input "94"
checkbox input "false"
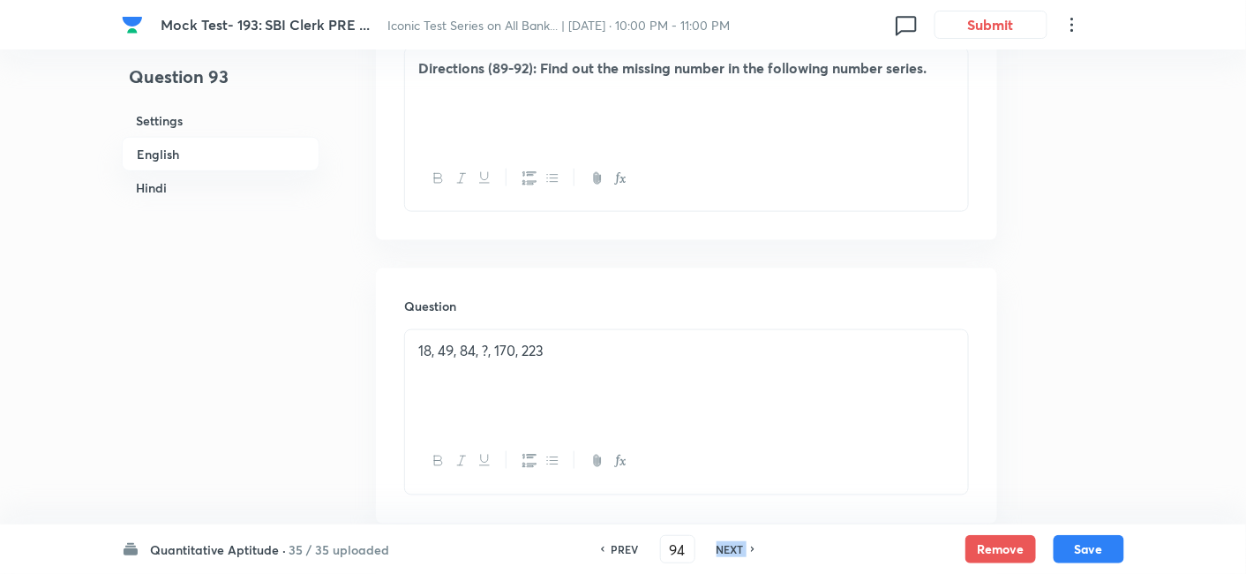
checkbox input "false"
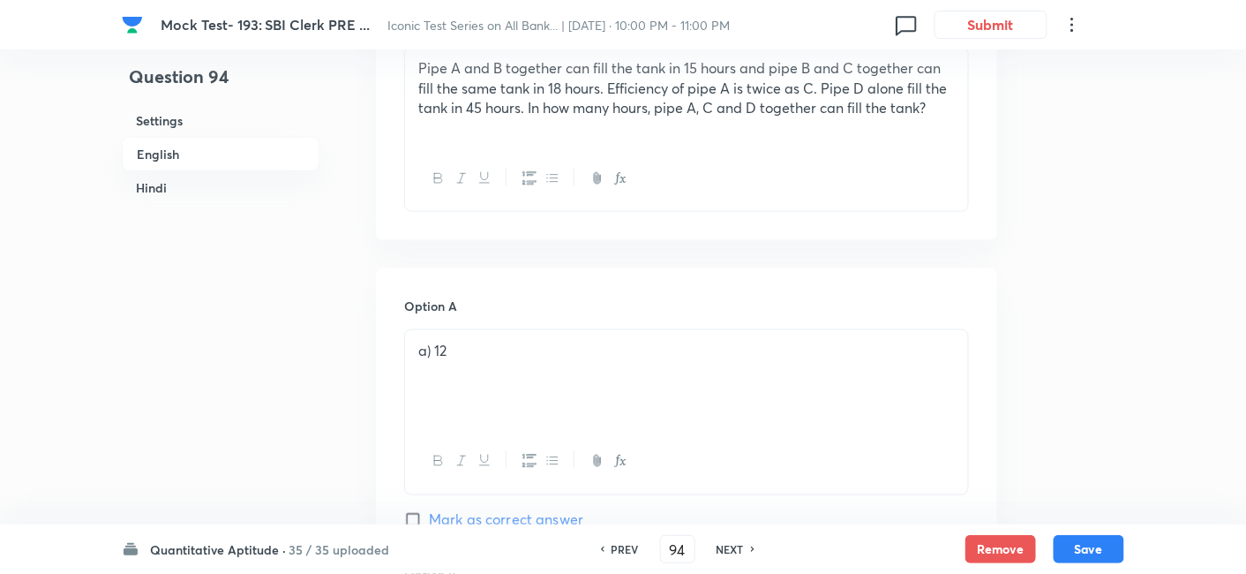
checkbox input "true"
click at [732, 545] on h6 "NEXT" at bounding box center [730, 549] width 27 height 16
type input "95"
checkbox input "false"
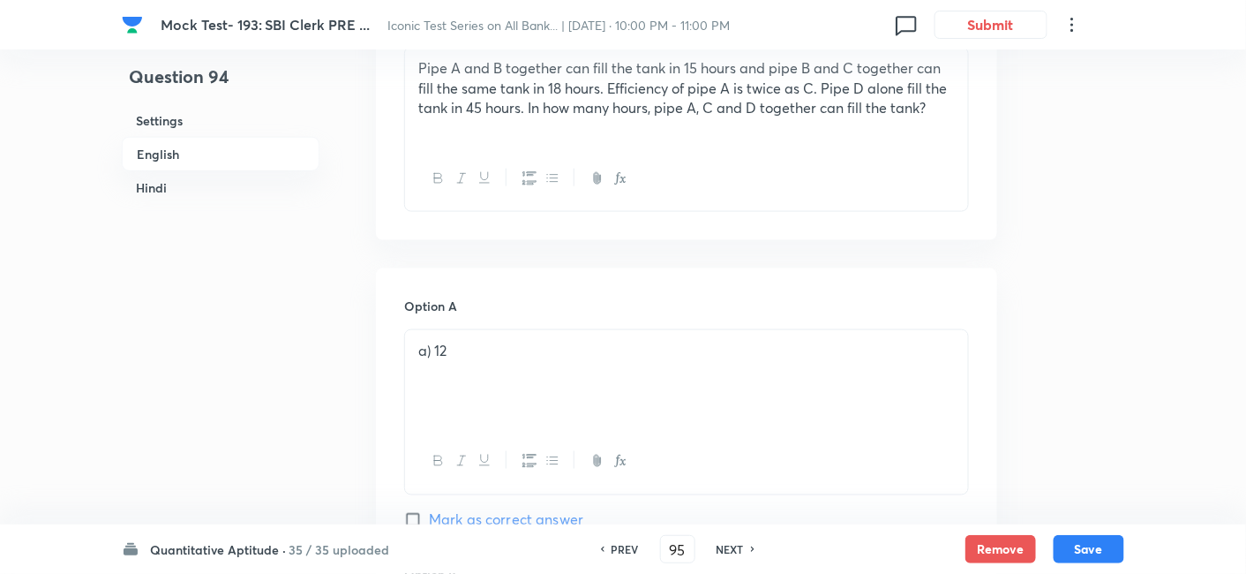
checkbox input "false"
checkbox input "true"
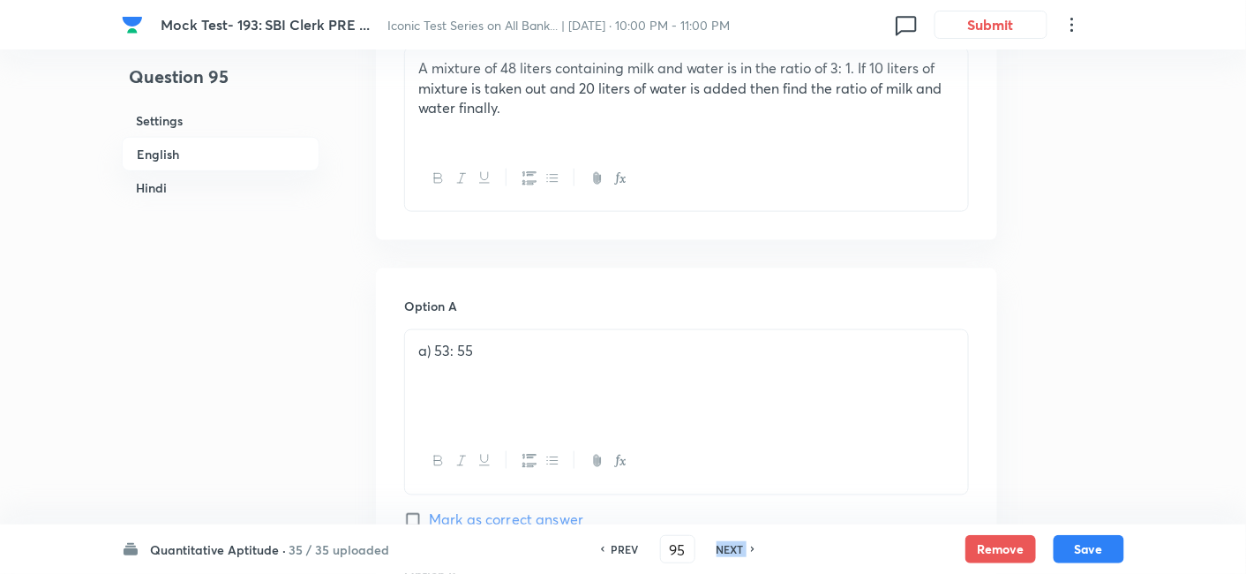
click at [732, 545] on h6 "NEXT" at bounding box center [730, 549] width 27 height 16
type input "96"
checkbox input "false"
checkbox input "true"
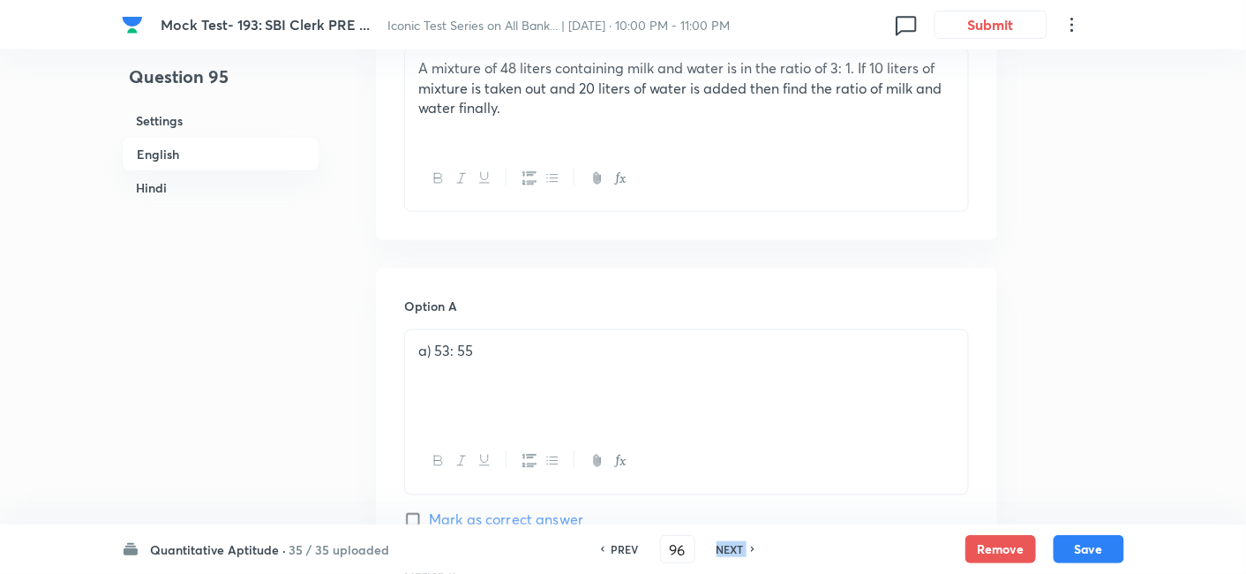
checkbox input "true"
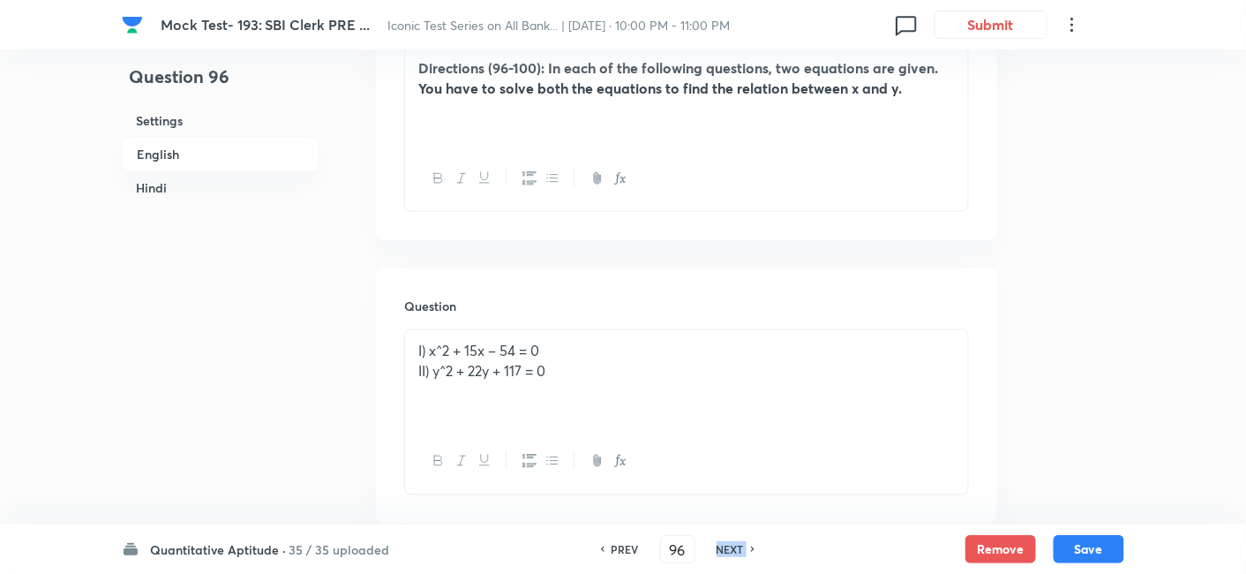
click at [732, 545] on h6 "NEXT" at bounding box center [730, 549] width 27 height 16
type input "97"
checkbox input "false"
checkbox input "true"
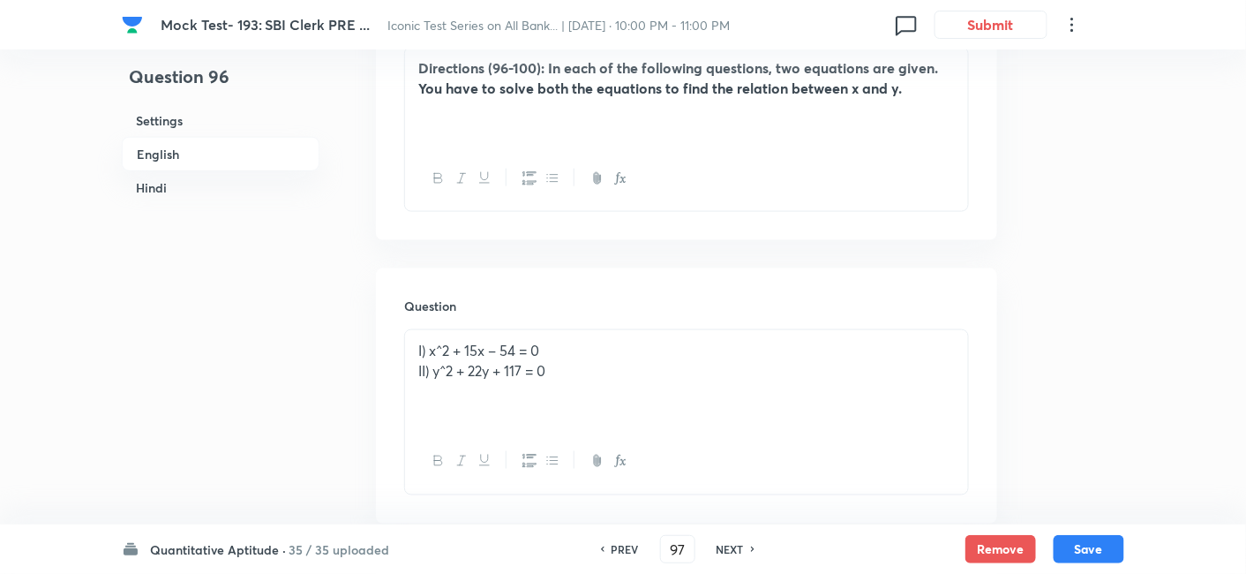
checkbox input "true"
click at [732, 545] on h6 "NEXT" at bounding box center [730, 549] width 27 height 16
type input "98"
checkbox input "false"
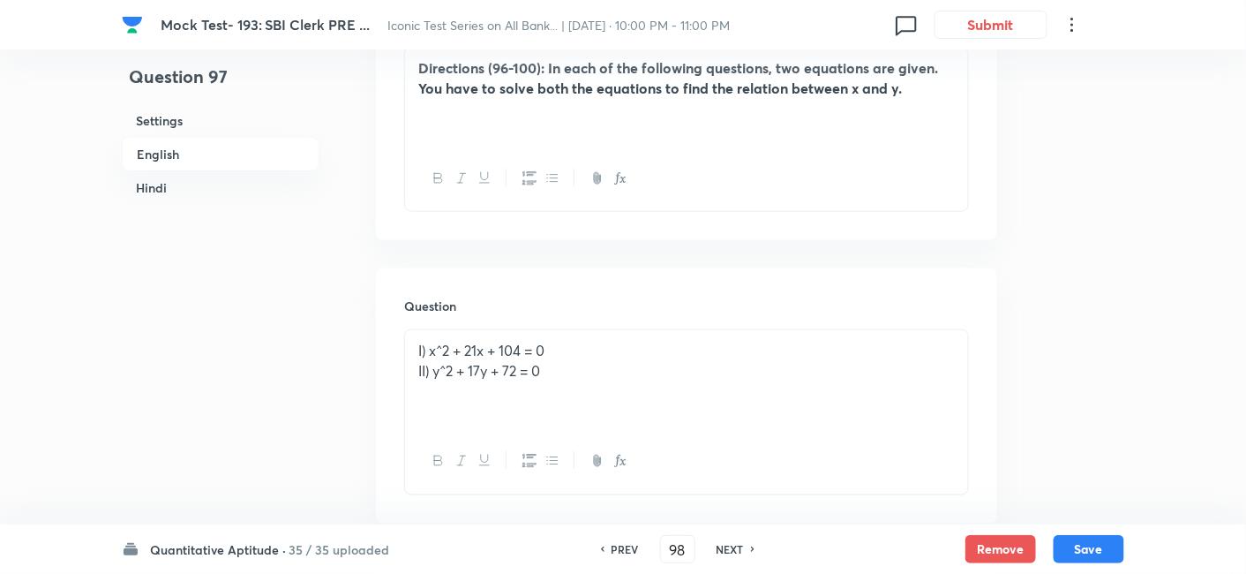
checkbox input "true"
click at [732, 545] on h6 "NEXT" at bounding box center [730, 549] width 27 height 16
type input "99"
checkbox input "false"
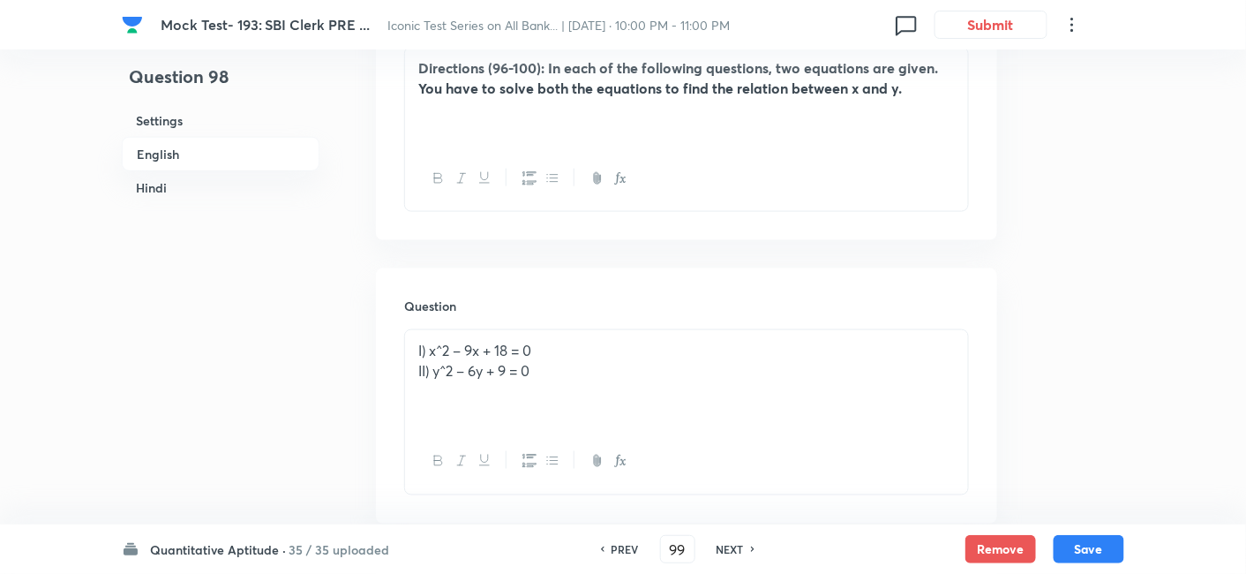
checkbox input "false"
checkbox input "true"
click at [732, 545] on h6 "NEXT" at bounding box center [730, 549] width 27 height 16
type input "100"
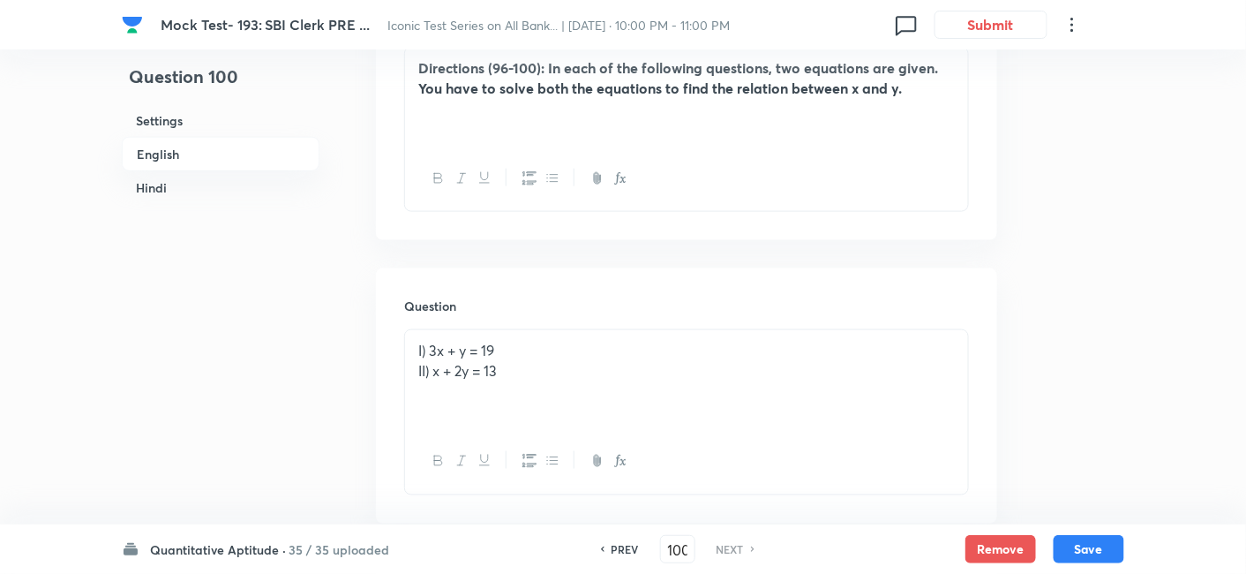
checkbox input "false"
checkbox input "true"
click at [732, 545] on h6 "NEXT" at bounding box center [730, 549] width 27 height 16
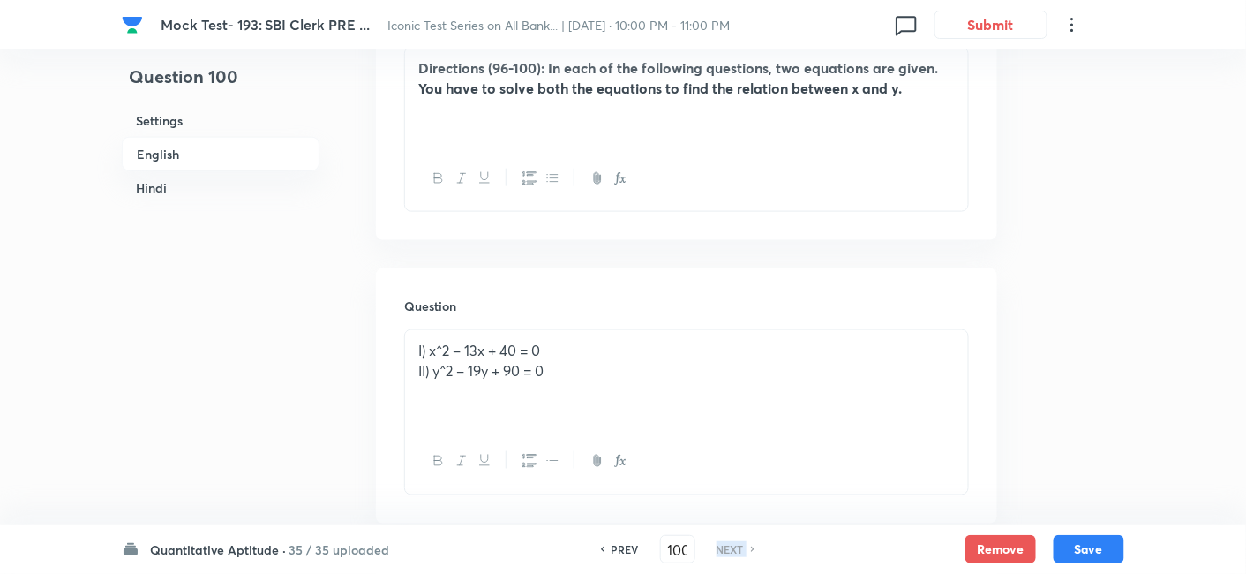
click at [732, 545] on h6 "NEXT" at bounding box center [730, 549] width 27 height 16
